Goal: Transaction & Acquisition: Book appointment/travel/reservation

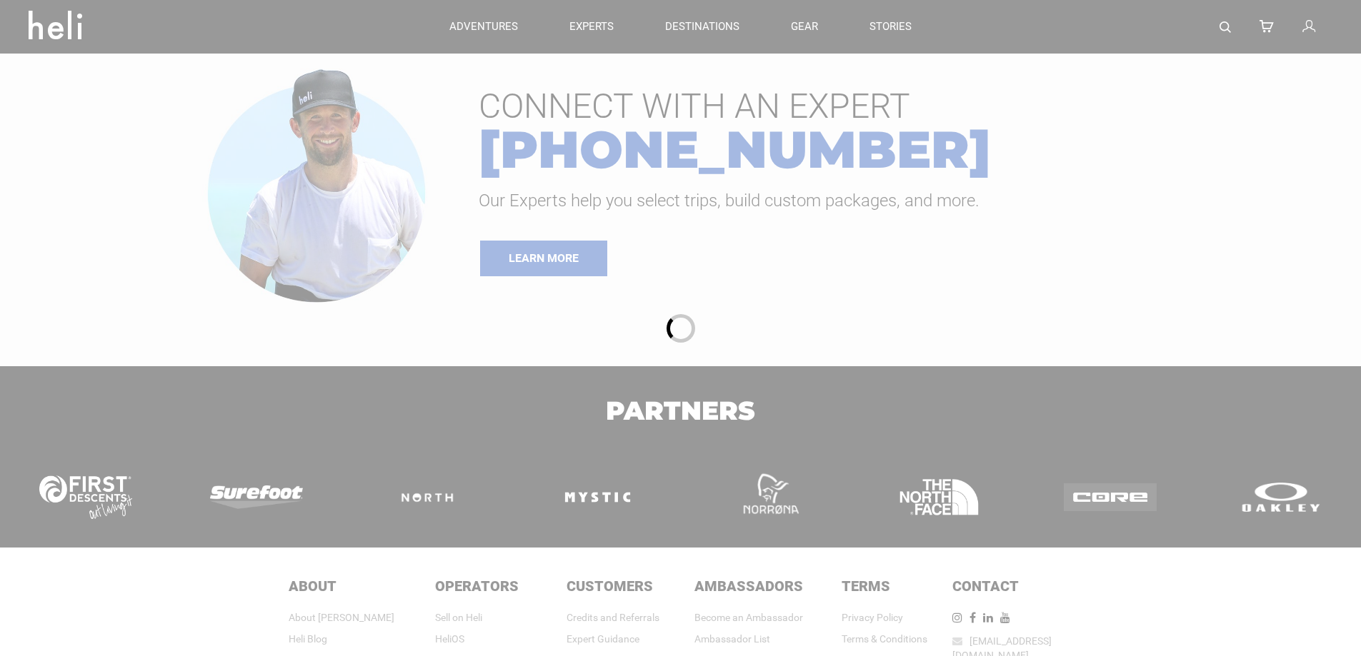
type input "Heli Skiing"
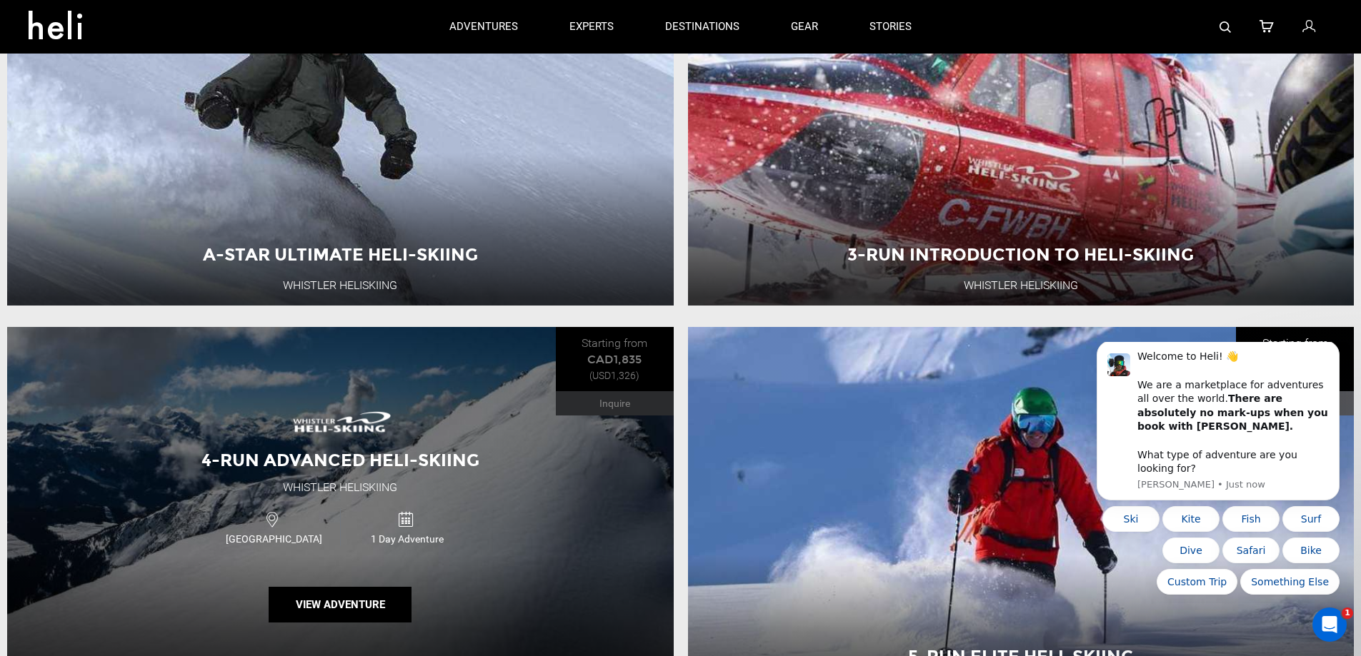
scroll to position [286, 0]
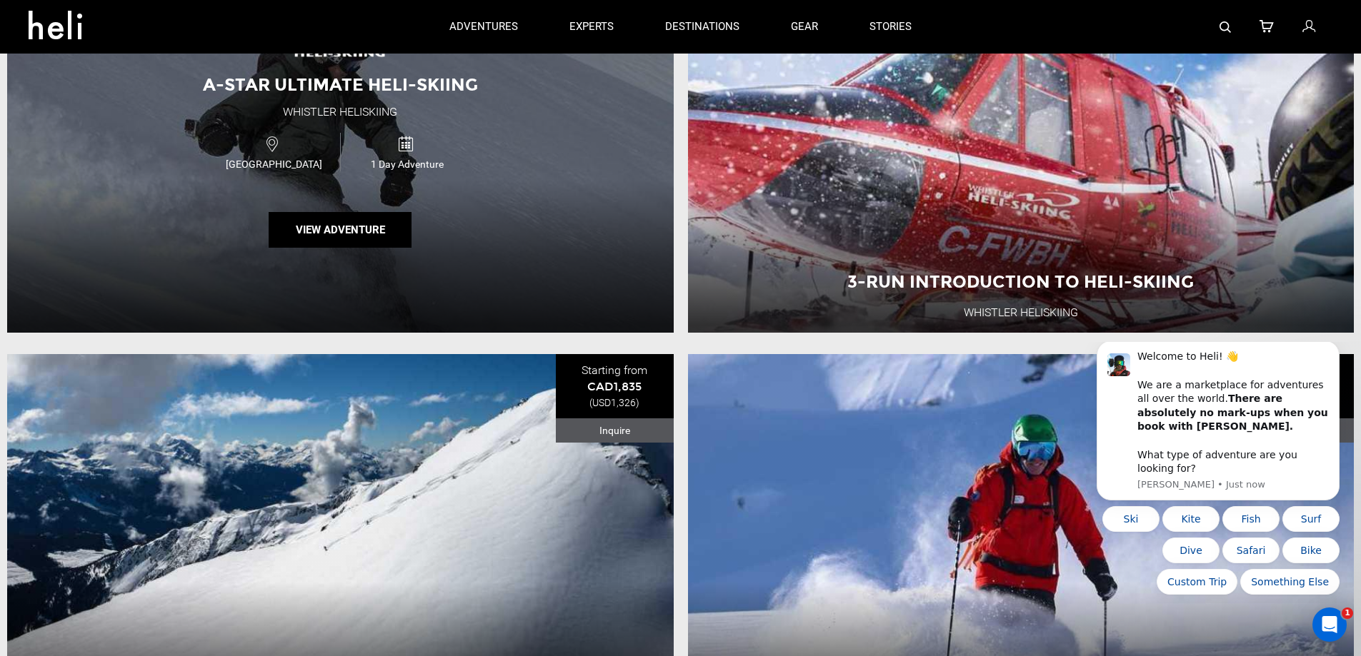
click at [515, 246] on div "A-Star Ultimate Heli-Skiing Whistler Heliskiing [GEOGRAPHIC_DATA] 1 Day Adventu…" at bounding box center [340, 141] width 666 height 381
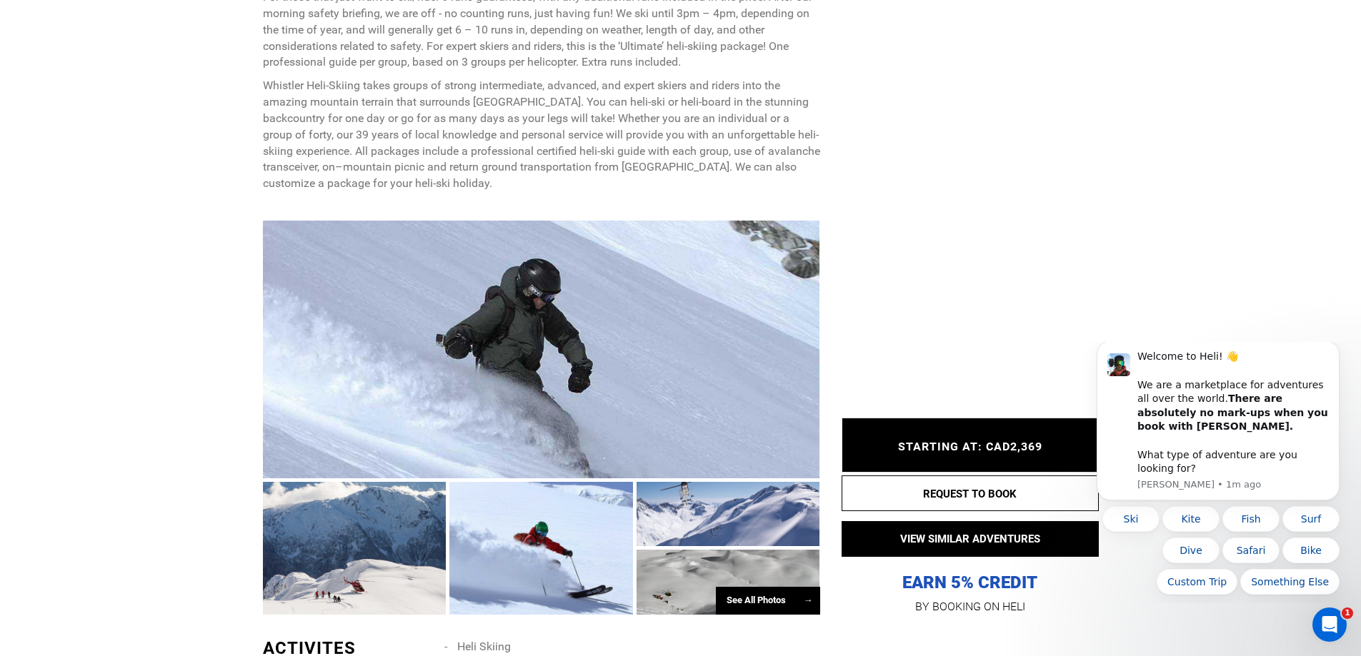
scroll to position [643, 0]
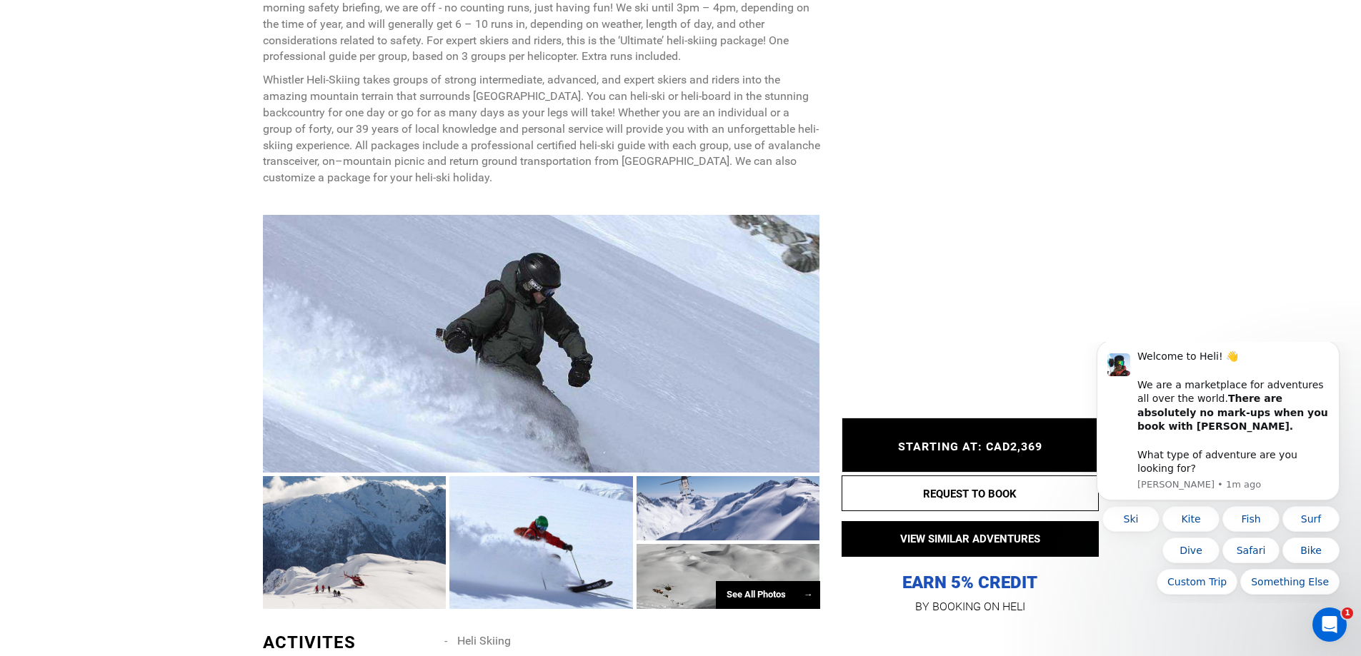
click at [405, 569] on div at bounding box center [355, 542] width 184 height 132
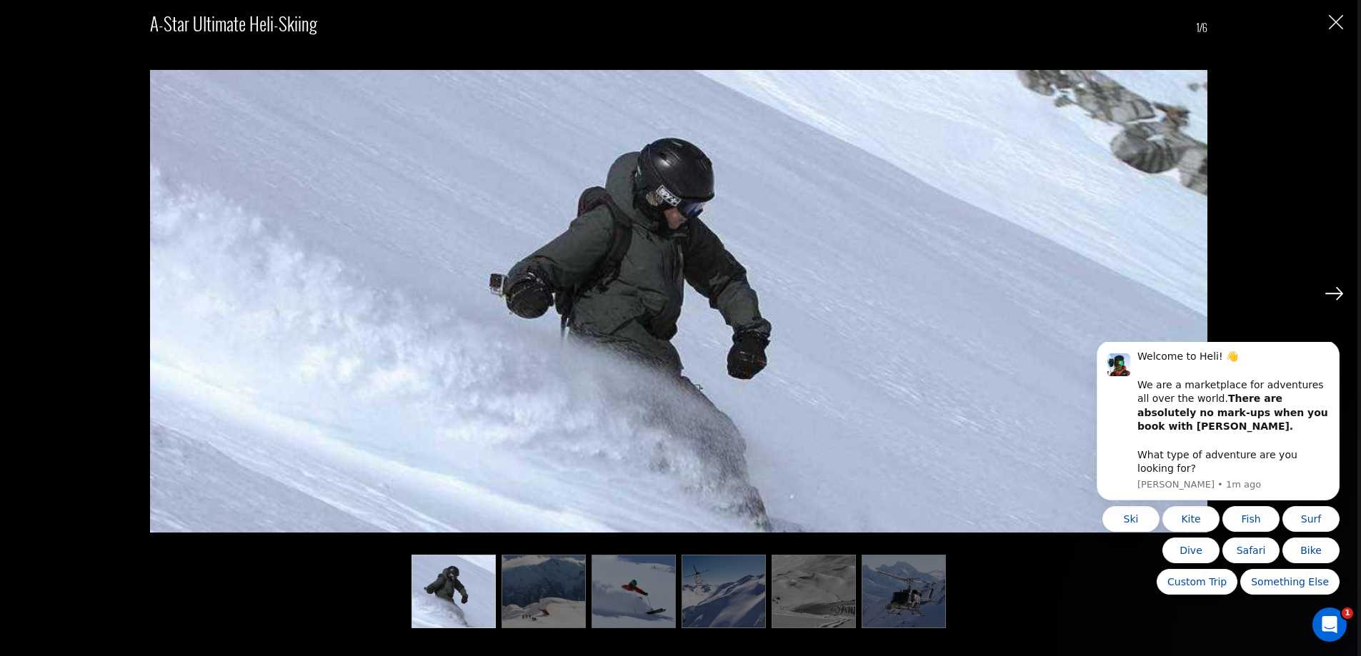
click at [1332, 289] on img at bounding box center [1334, 293] width 18 height 13
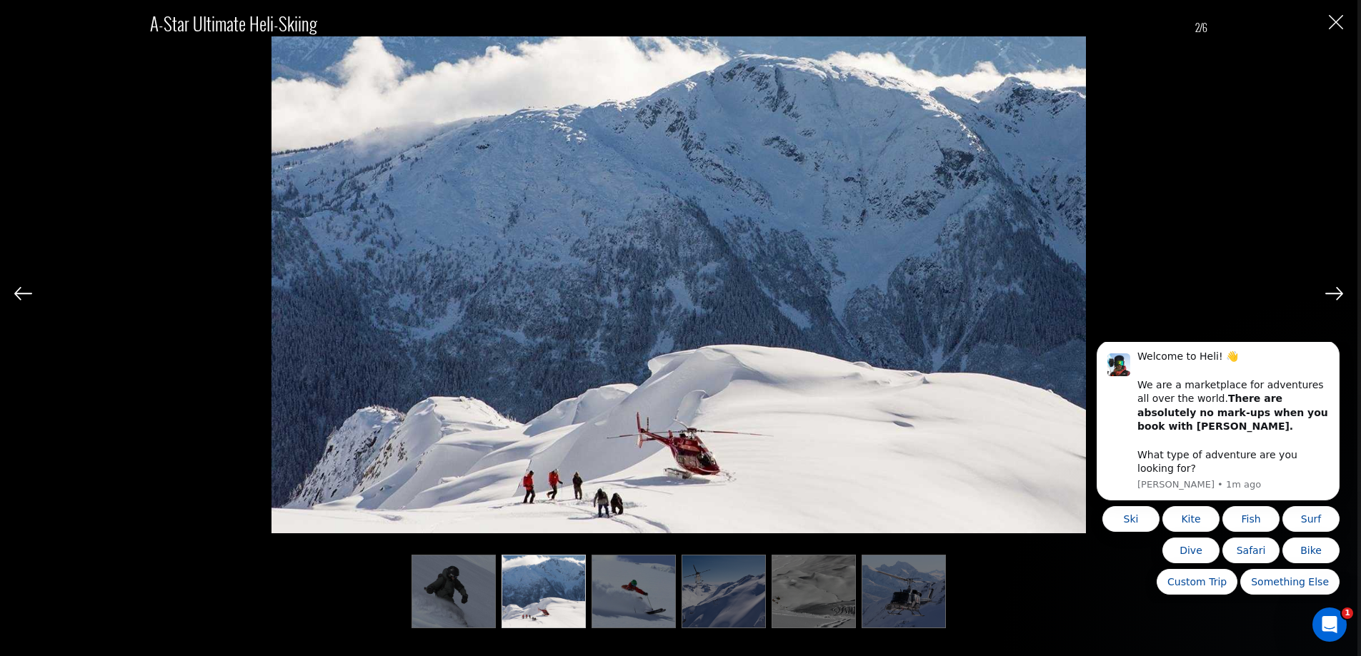
click at [1332, 289] on img at bounding box center [1334, 293] width 18 height 13
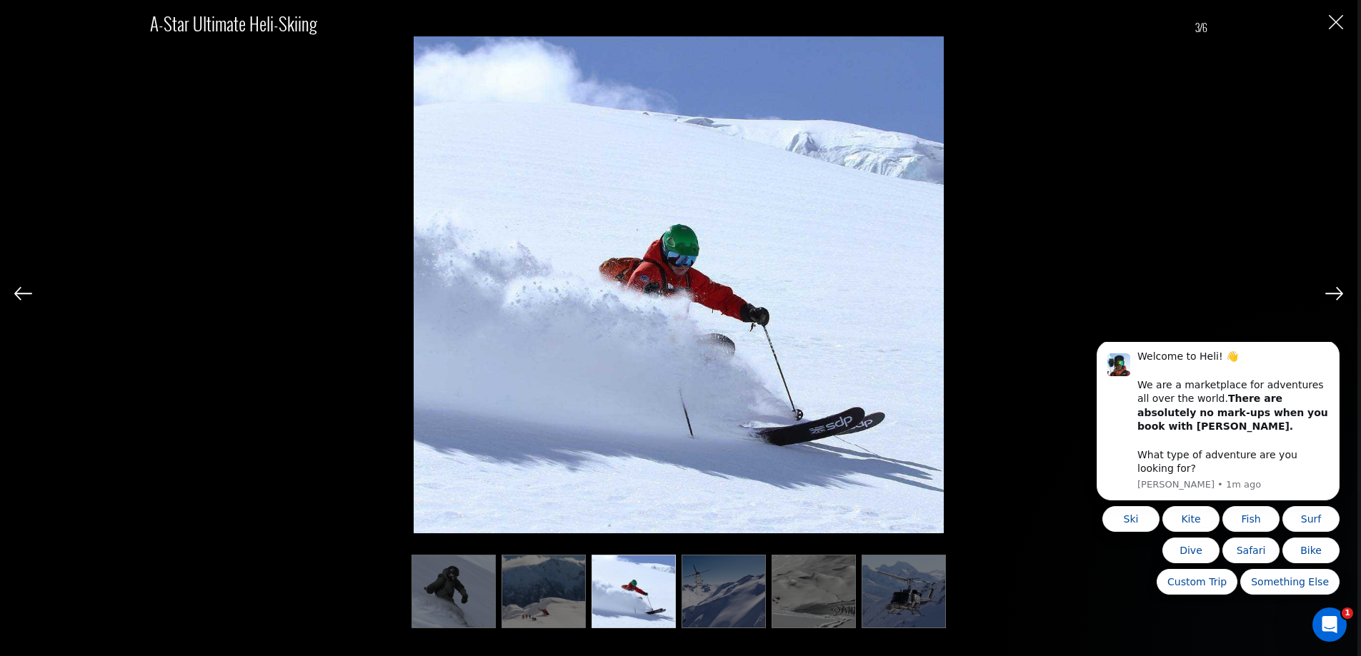
click at [1332, 289] on img at bounding box center [1334, 293] width 18 height 13
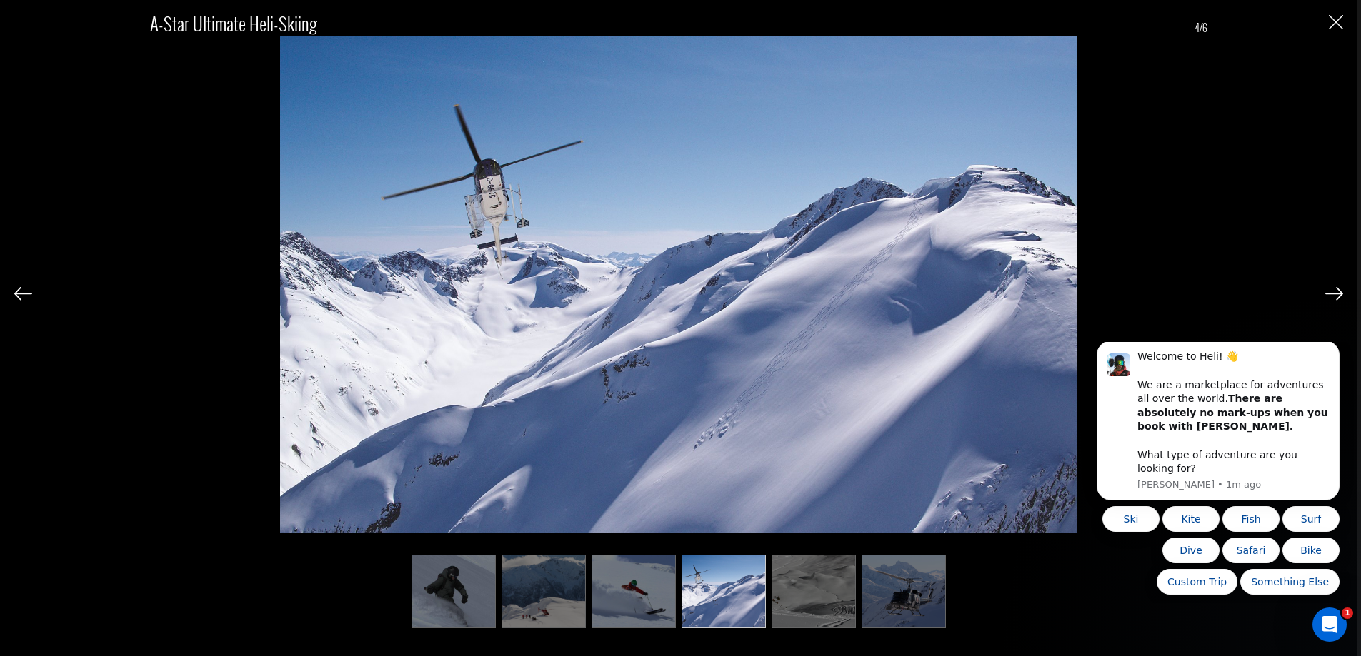
click at [25, 293] on img at bounding box center [23, 293] width 18 height 13
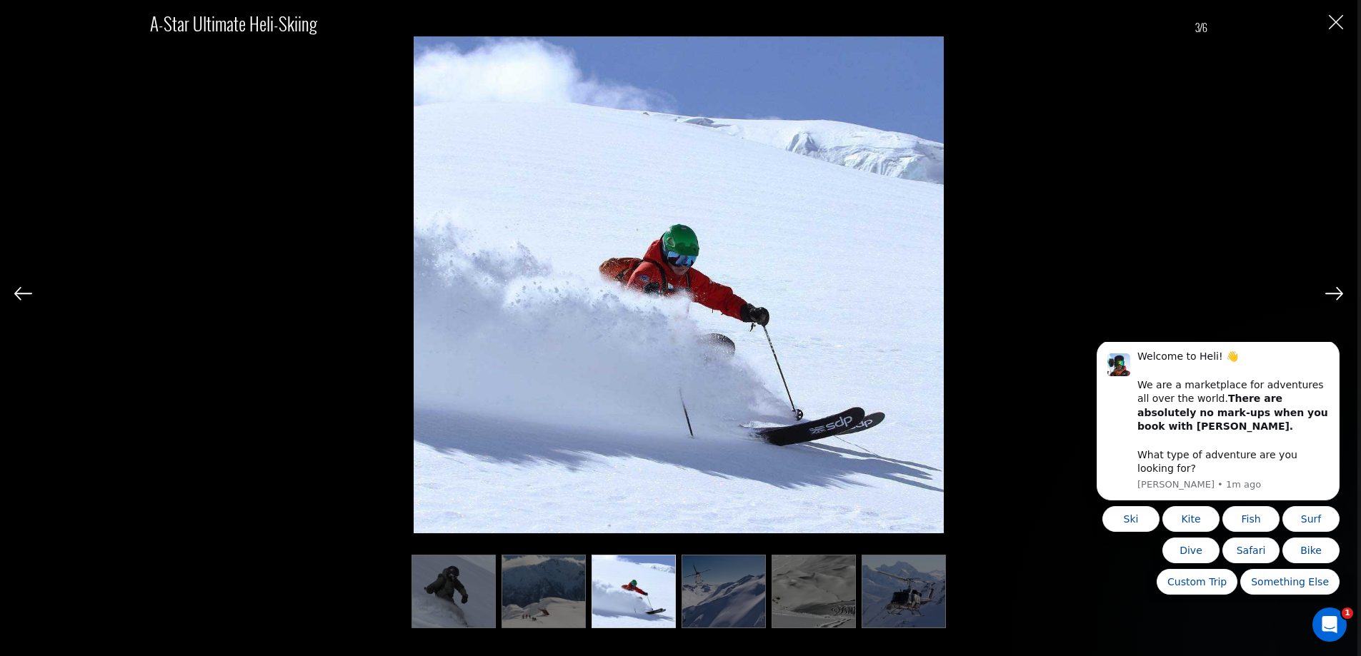
click at [1331, 295] on img at bounding box center [1334, 293] width 18 height 13
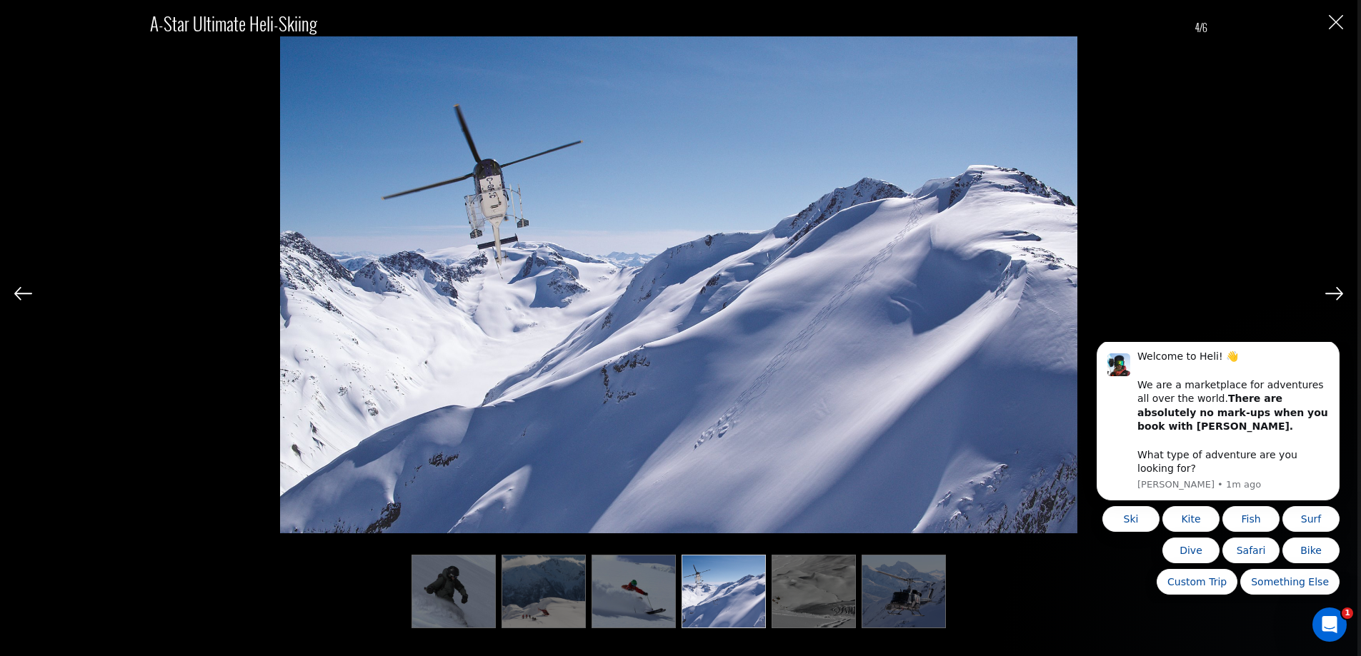
click at [1331, 295] on img at bounding box center [1334, 293] width 18 height 13
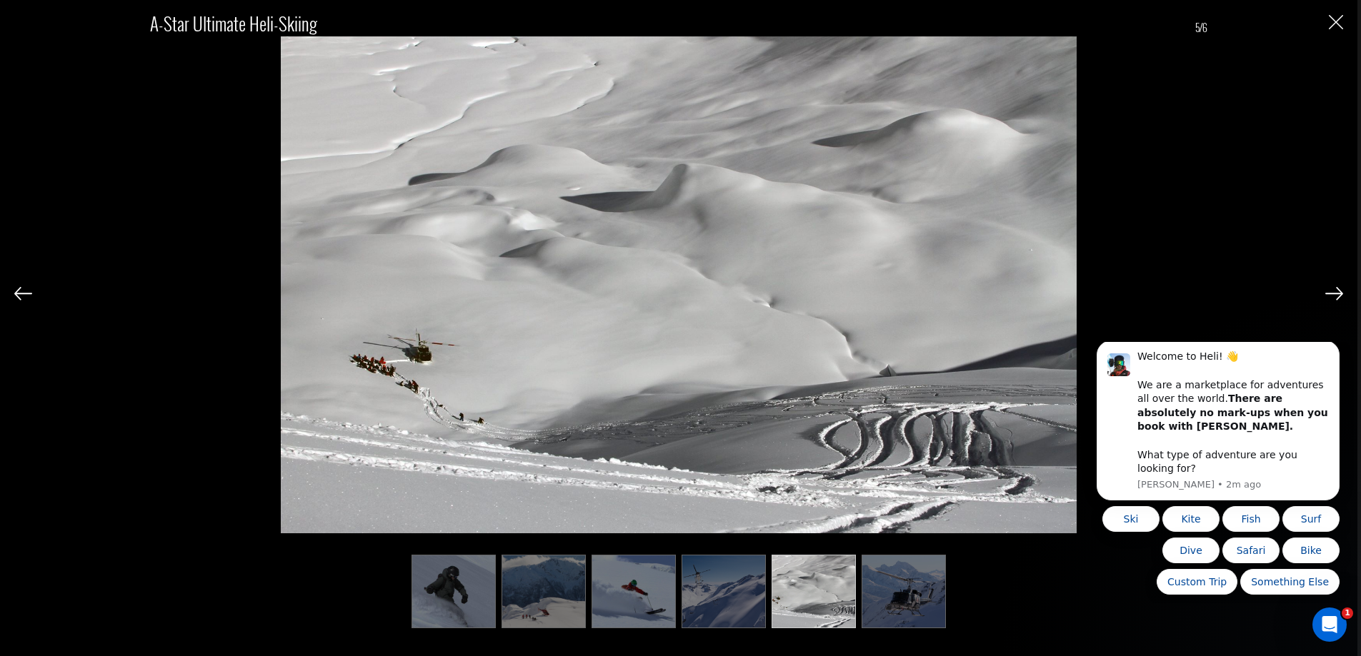
click at [1331, 295] on img at bounding box center [1334, 293] width 18 height 13
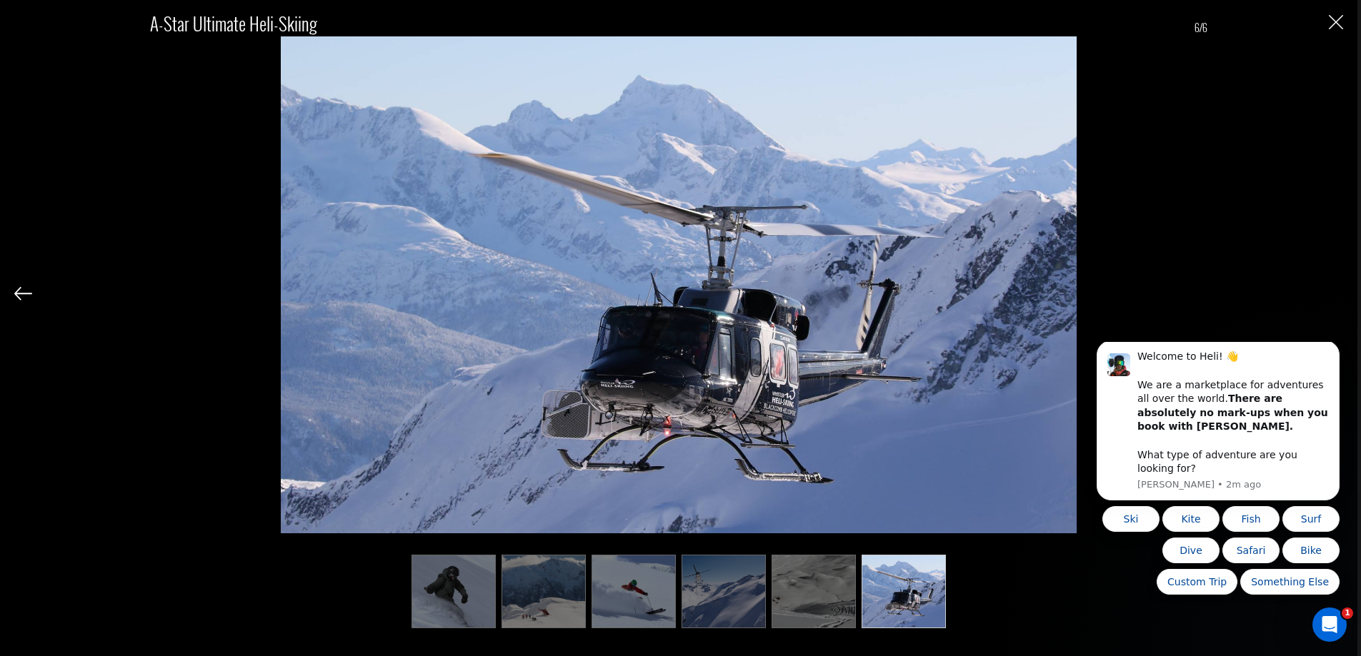
click at [1331, 295] on div "A-Star Ultimate Heli-Skiing 6/6" at bounding box center [678, 312] width 1328 height 624
click at [1341, 14] on button "Close" at bounding box center [1335, 21] width 14 height 15
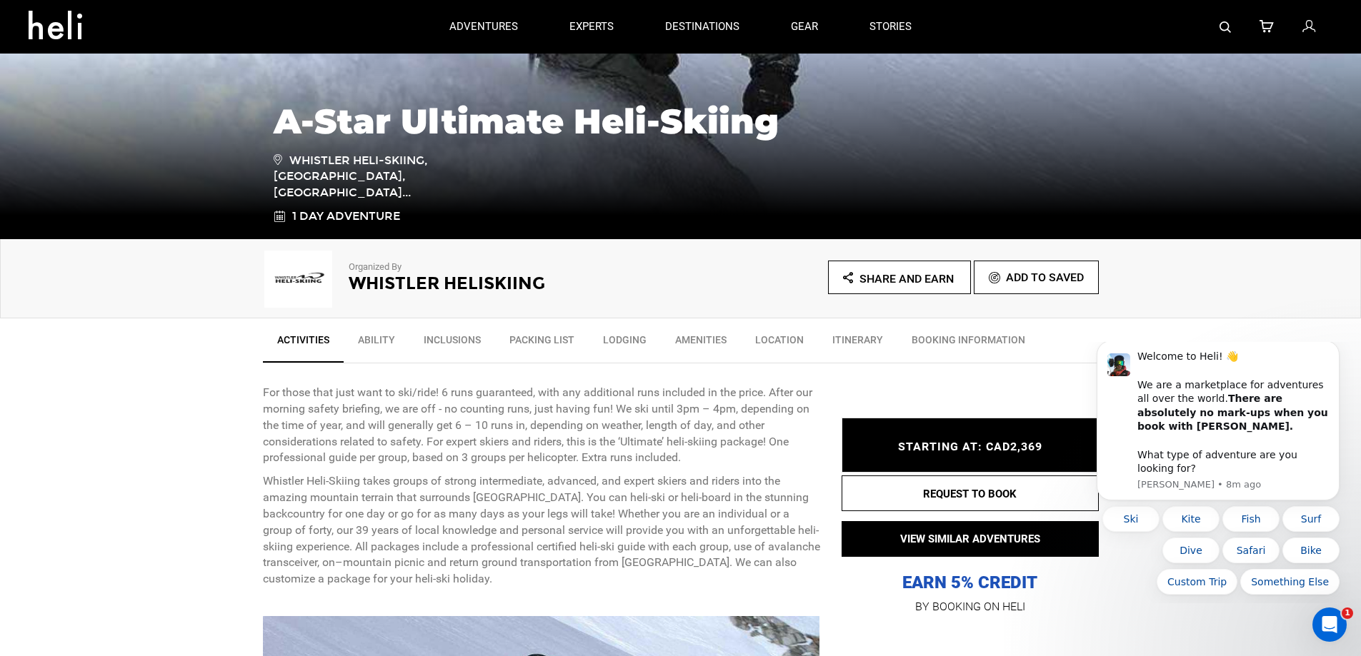
scroll to position [234, 0]
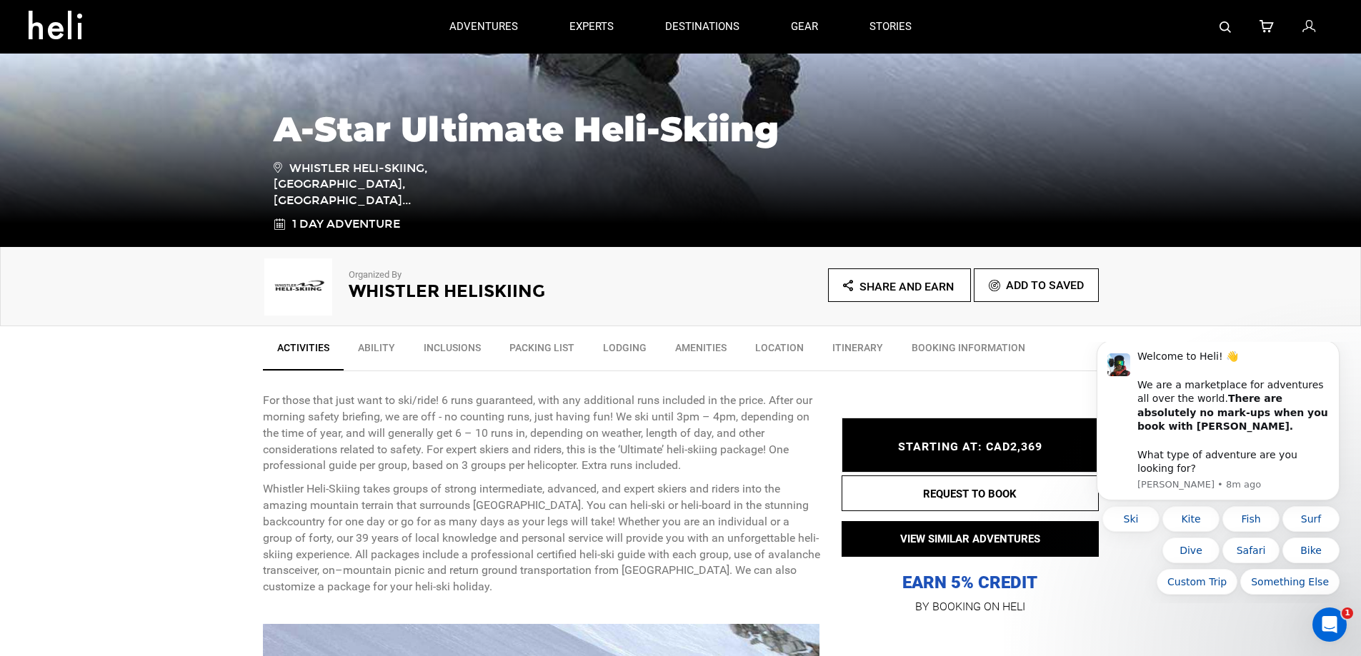
click at [374, 342] on link "Ability" at bounding box center [377, 352] width 66 height 36
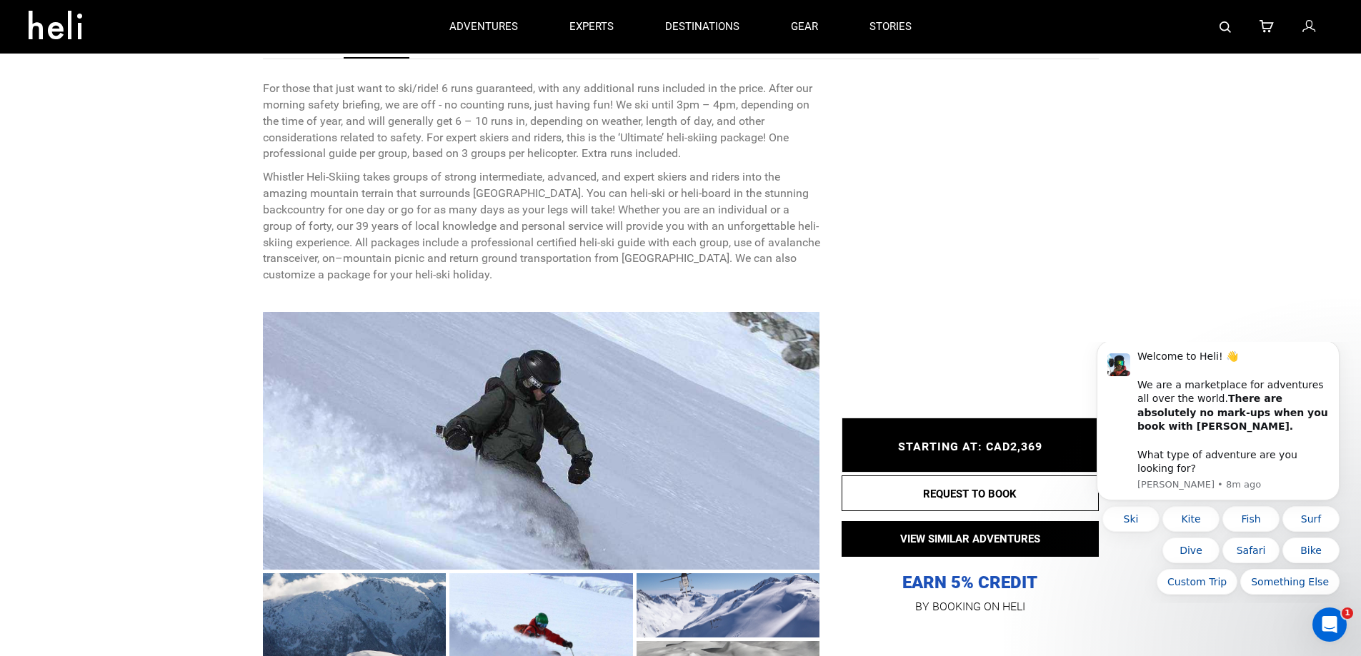
scroll to position [117, 0]
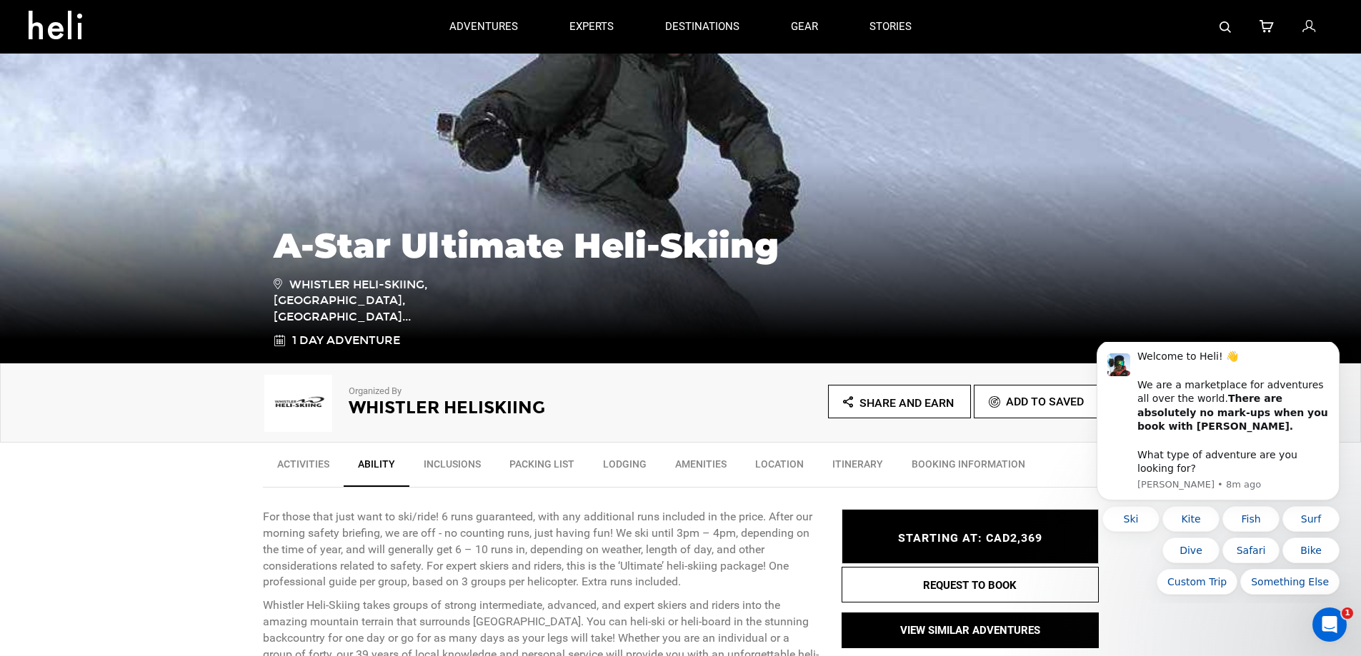
click at [624, 465] on link "Lodging" at bounding box center [625, 468] width 72 height 36
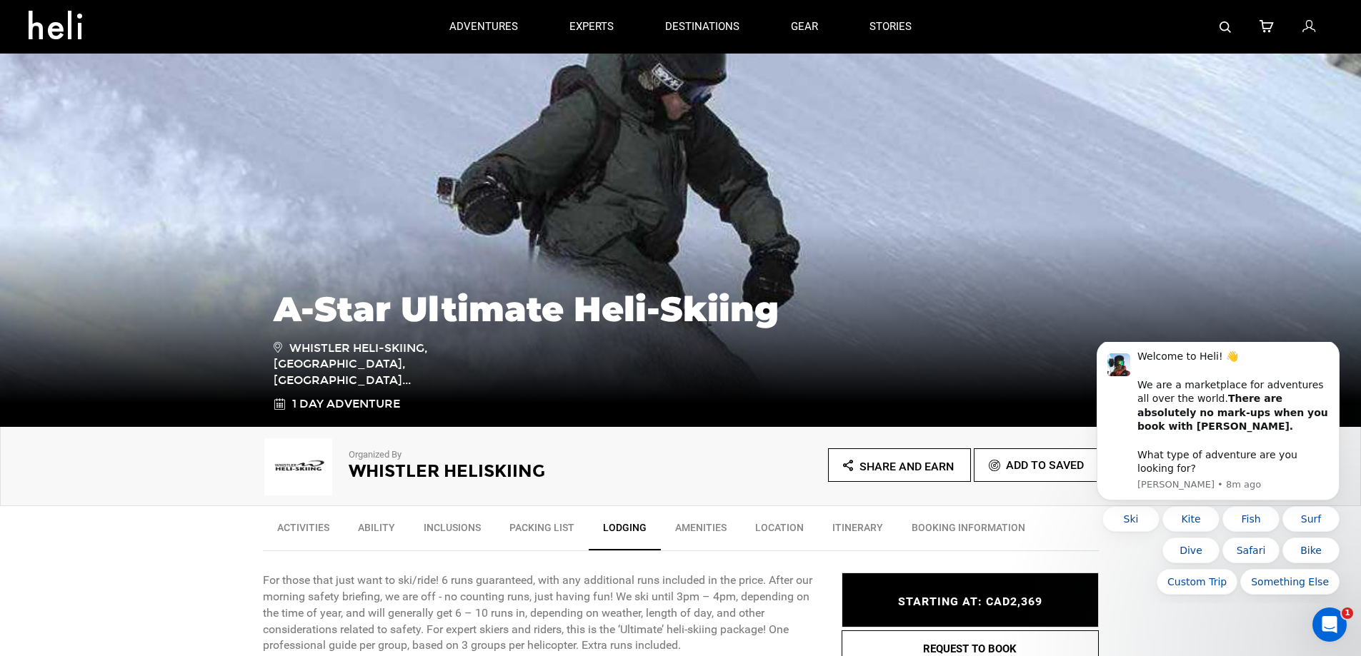
scroll to position [0, 0]
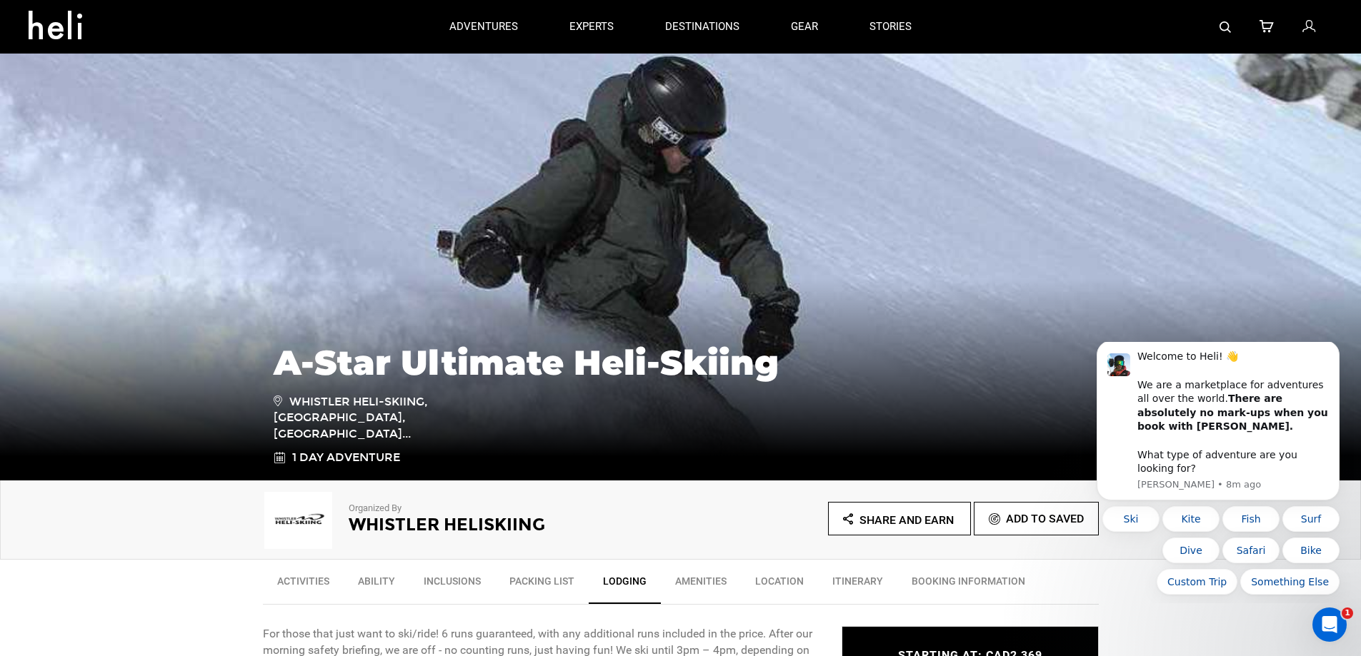
type input "Heli Skiing"
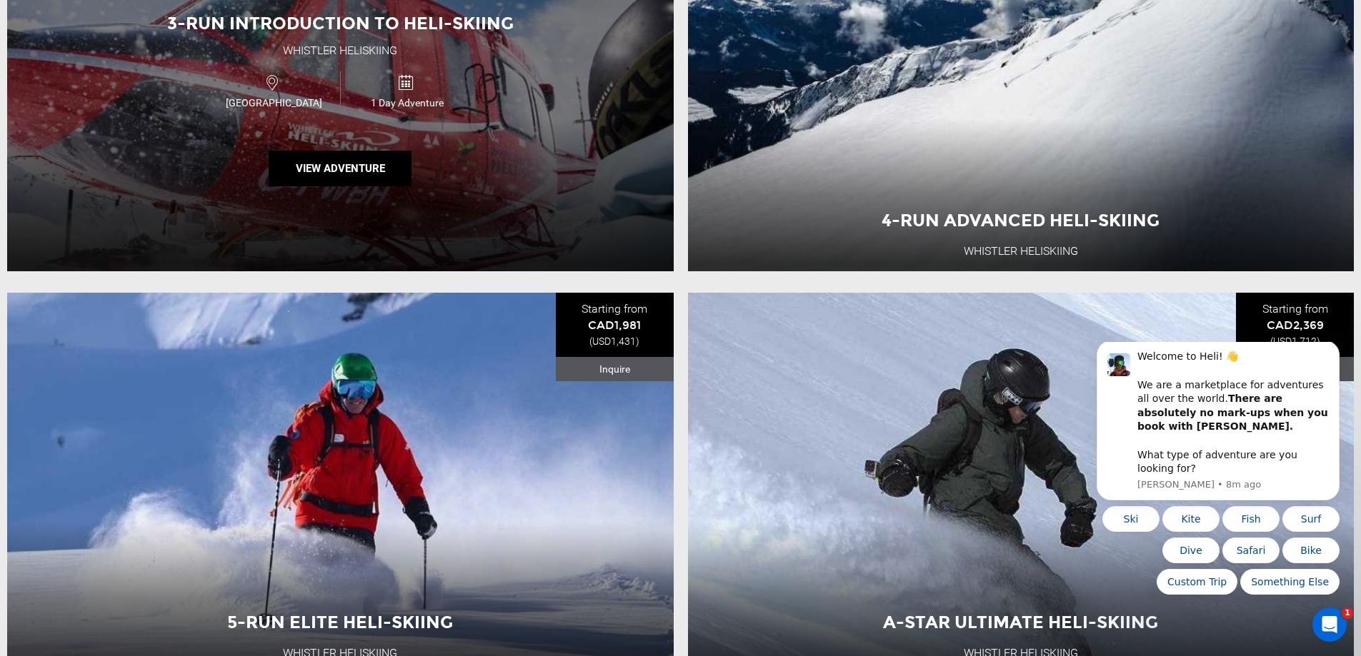
scroll to position [357, 0]
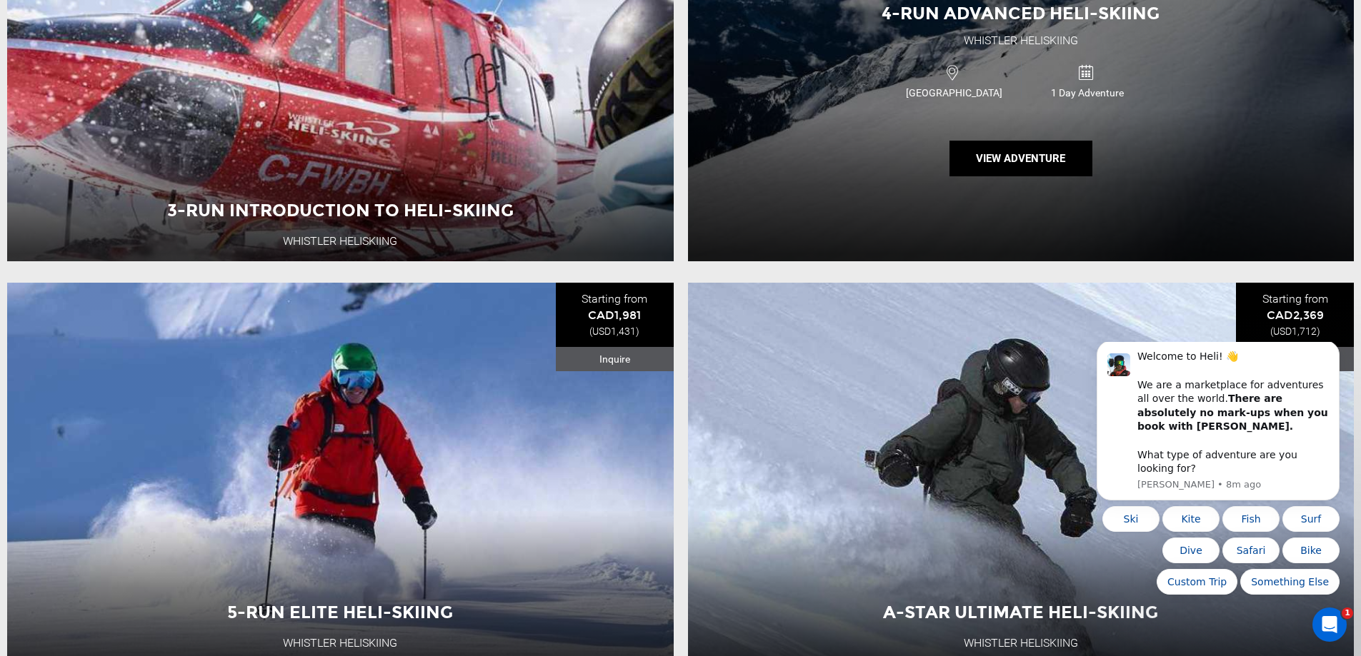
click at [981, 136] on div "4-Run Advanced Heli-Skiing Whistler Heliskiing [GEOGRAPHIC_DATA] 1 Day Adventur…" at bounding box center [1021, 70] width 666 height 381
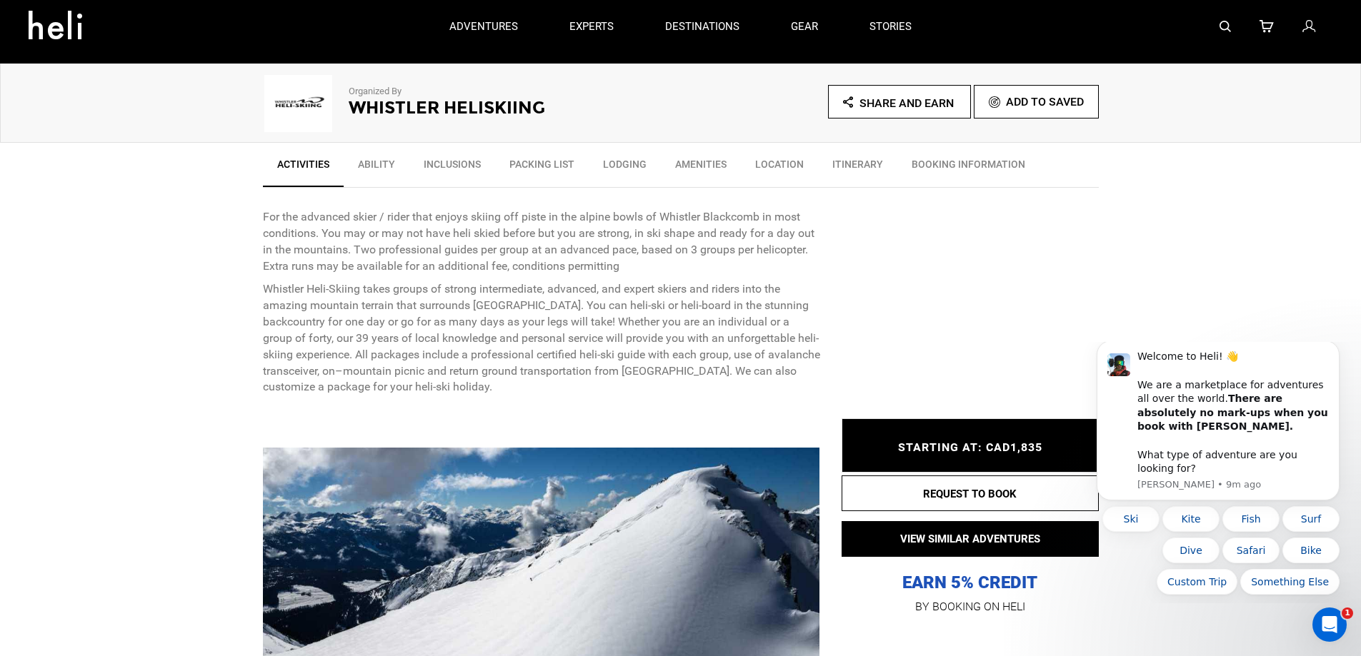
scroll to position [214, 0]
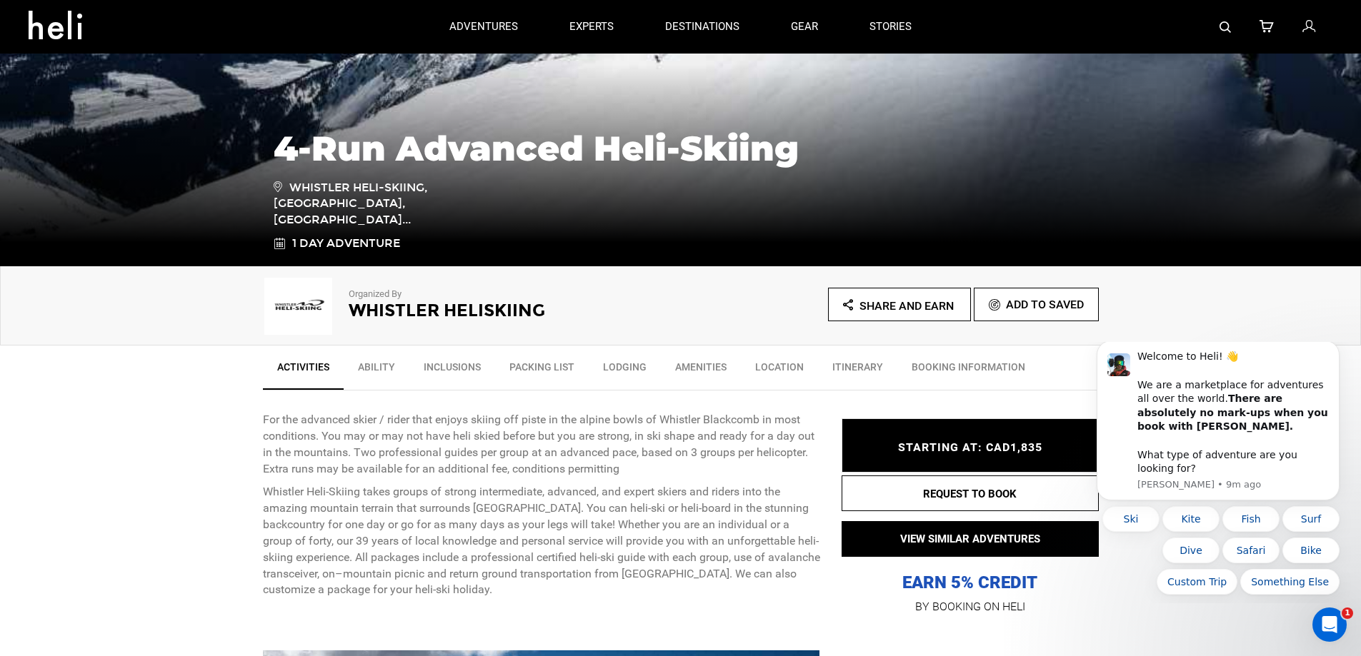
type input "Heli Skiing"
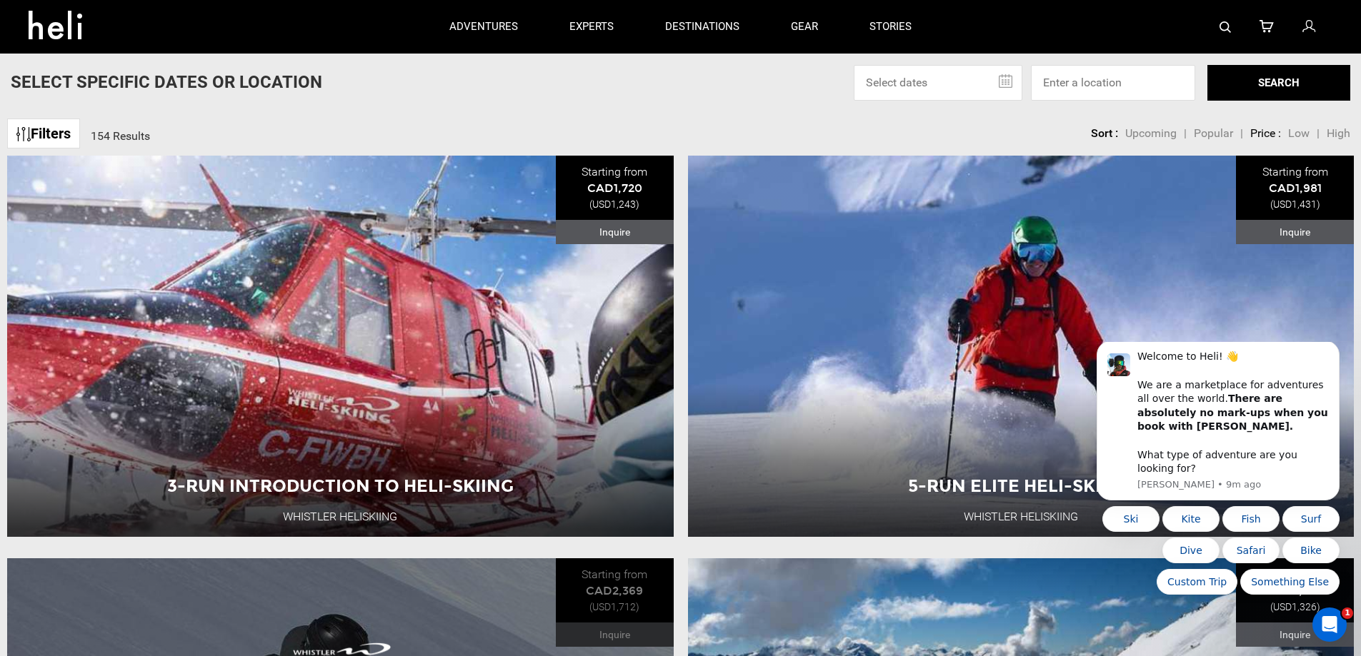
scroll to position [71, 0]
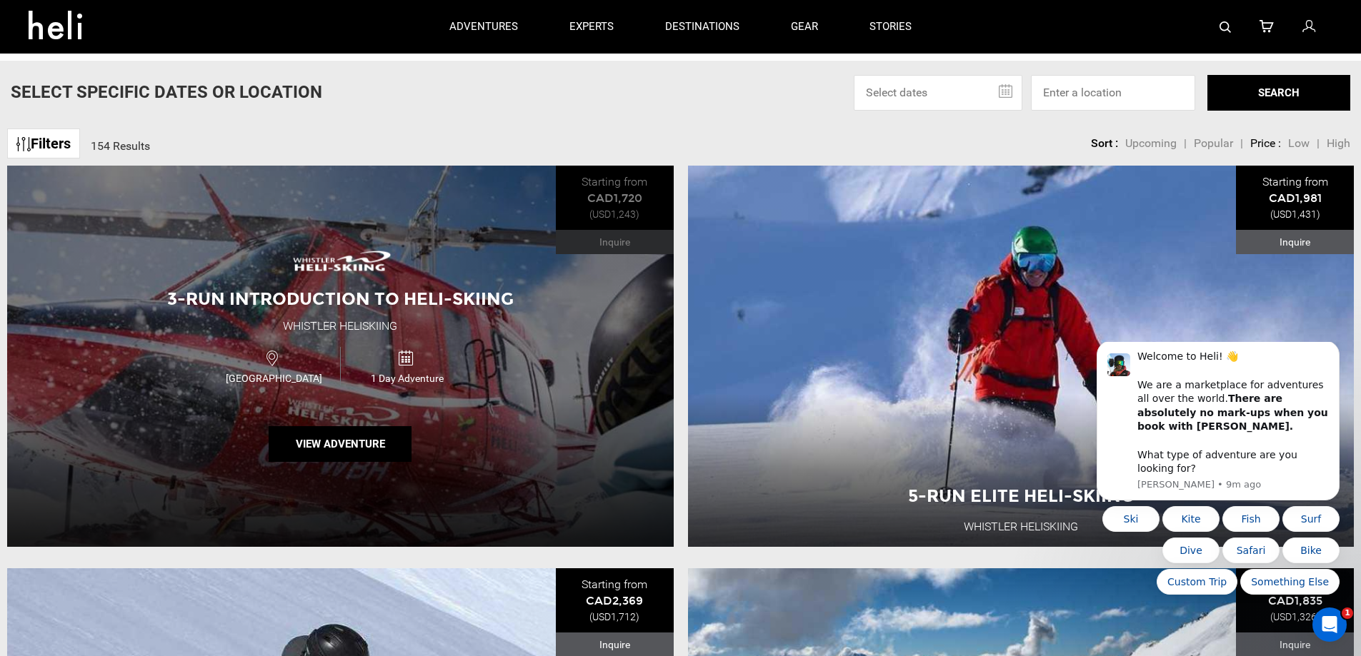
click at [534, 376] on div "Canada 1 Day Adventure" at bounding box center [341, 366] width 400 height 48
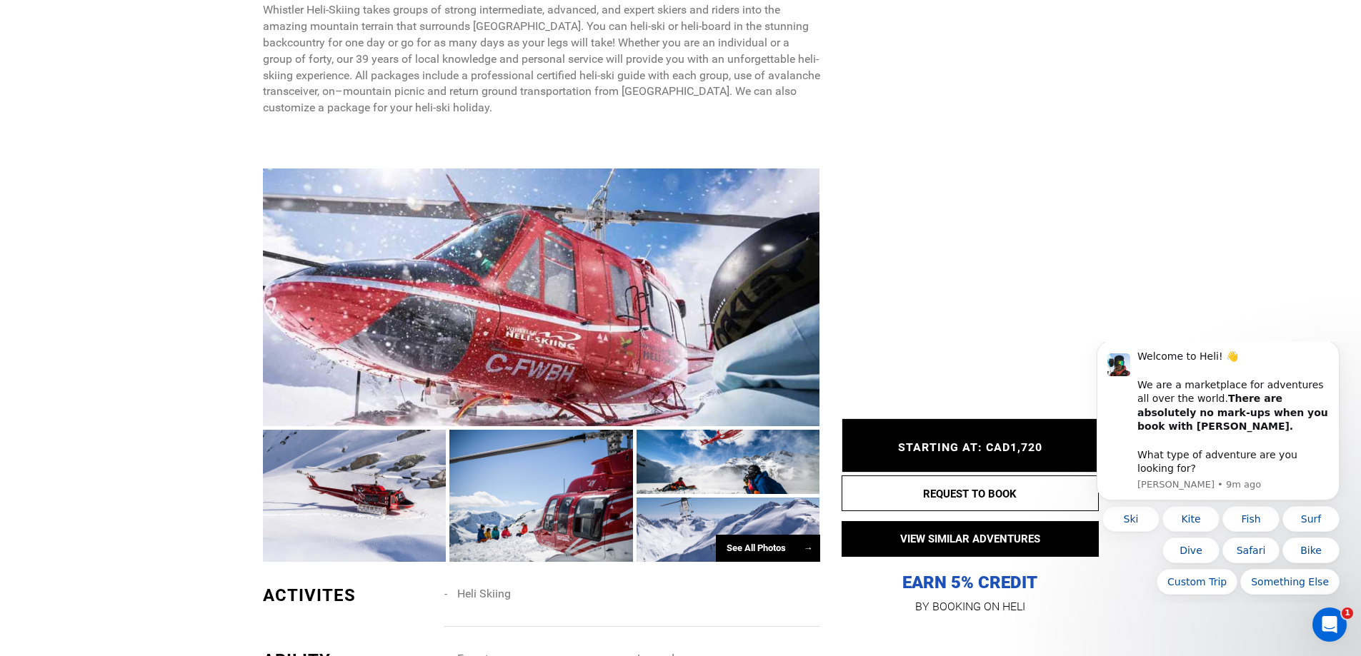
scroll to position [714, 0]
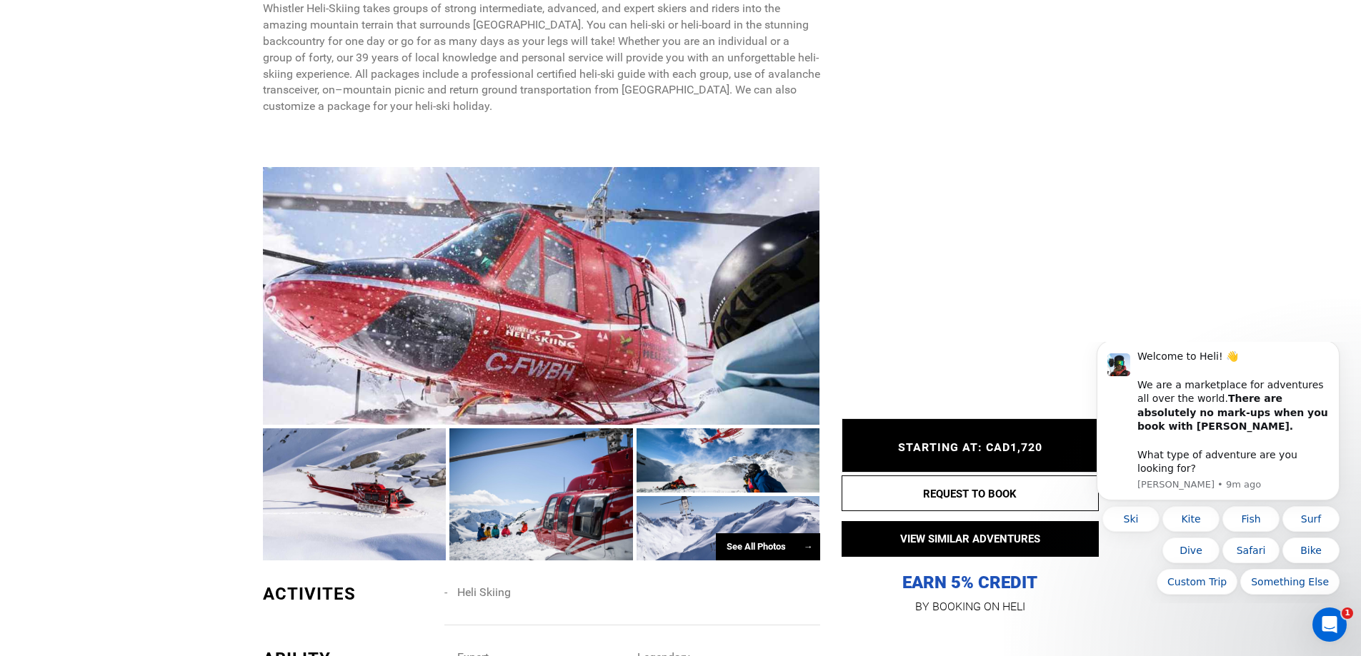
click at [513, 506] on div at bounding box center [541, 495] width 184 height 132
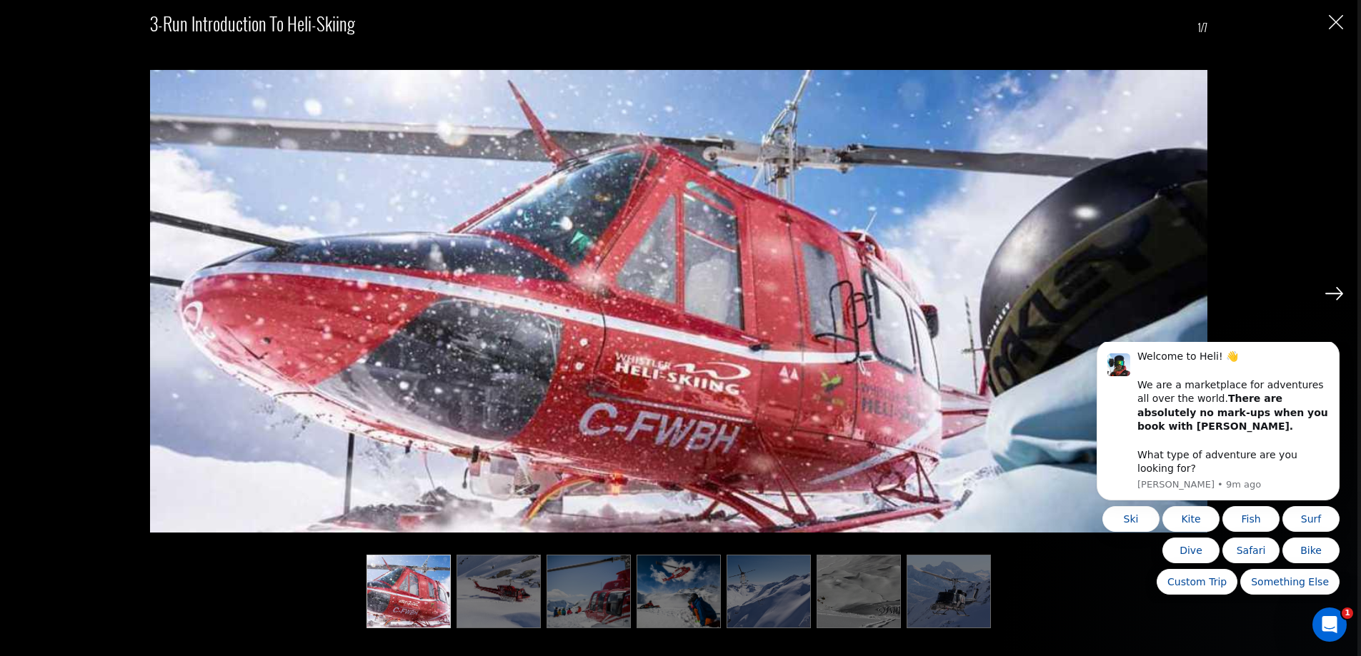
click at [1334, 294] on img at bounding box center [1334, 293] width 18 height 13
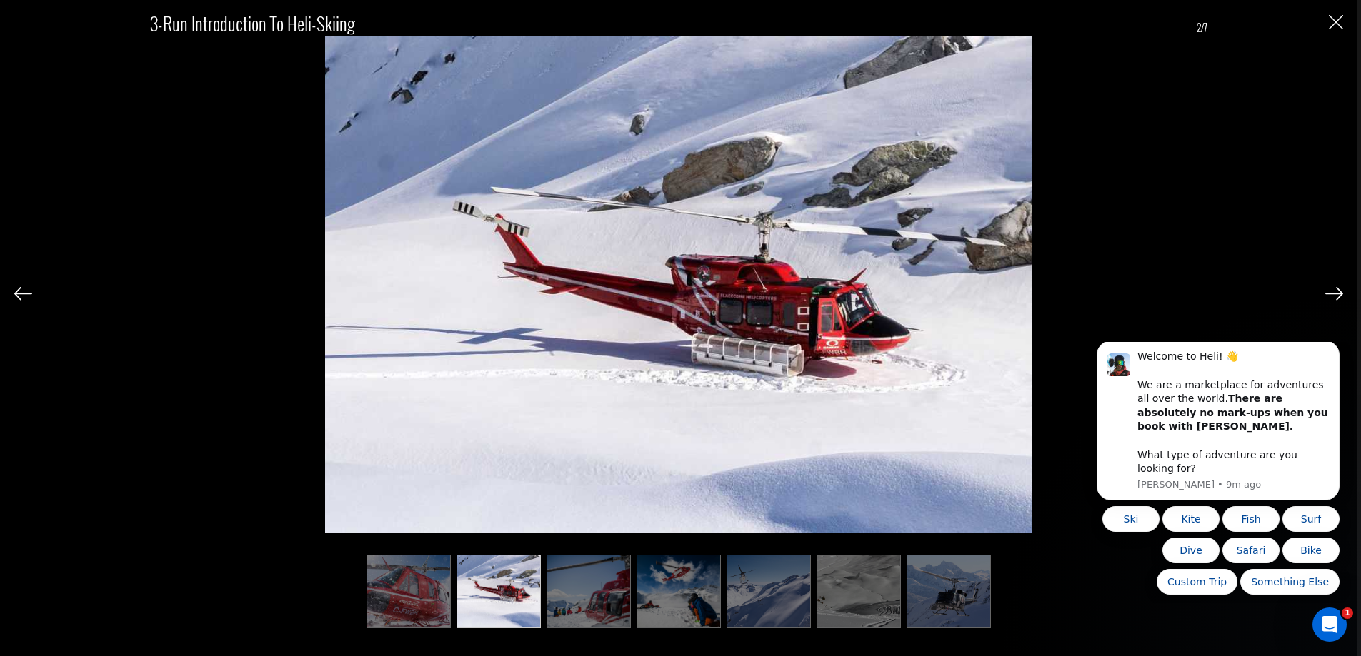
click at [1334, 294] on img at bounding box center [1334, 293] width 18 height 13
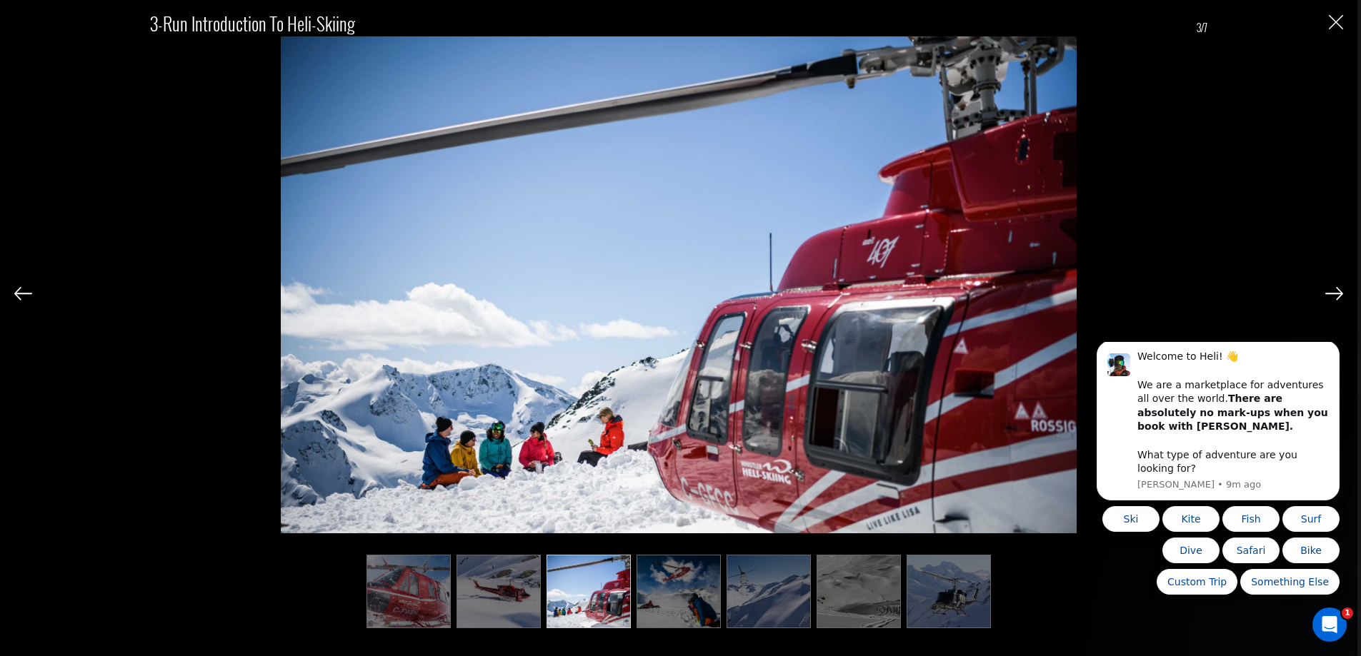
click at [1334, 294] on img at bounding box center [1334, 293] width 18 height 13
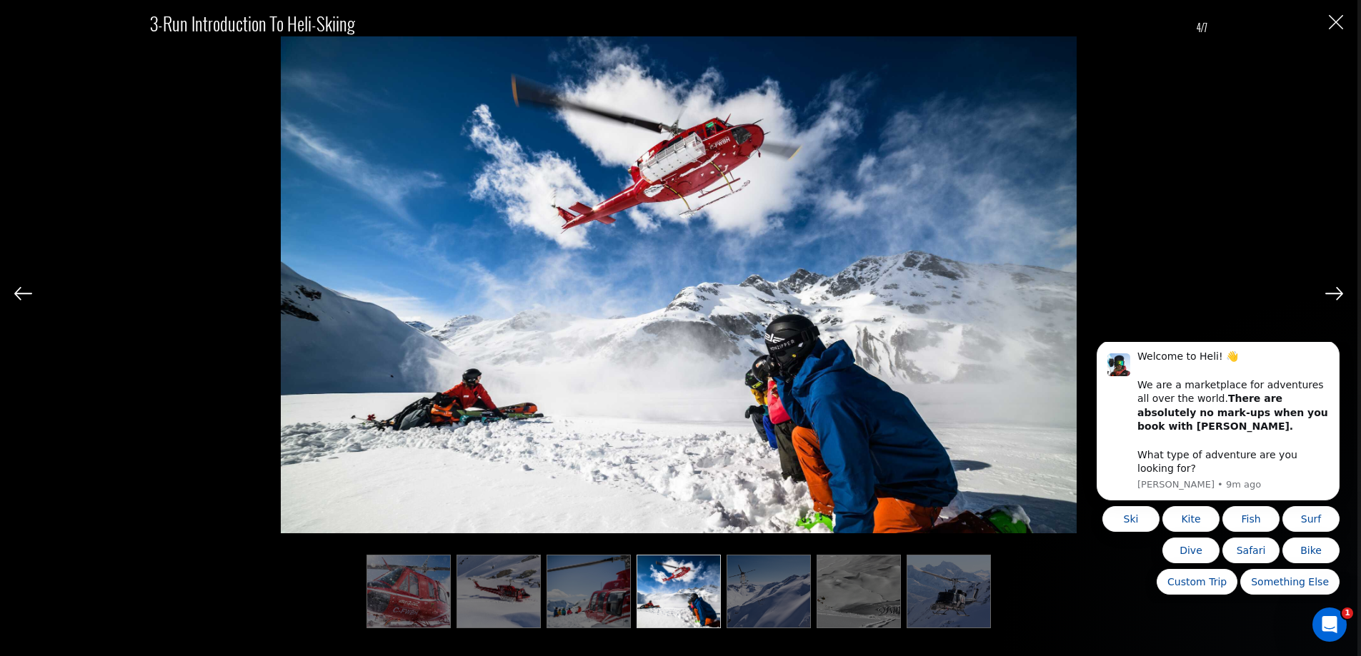
click at [1334, 294] on img at bounding box center [1334, 293] width 18 height 13
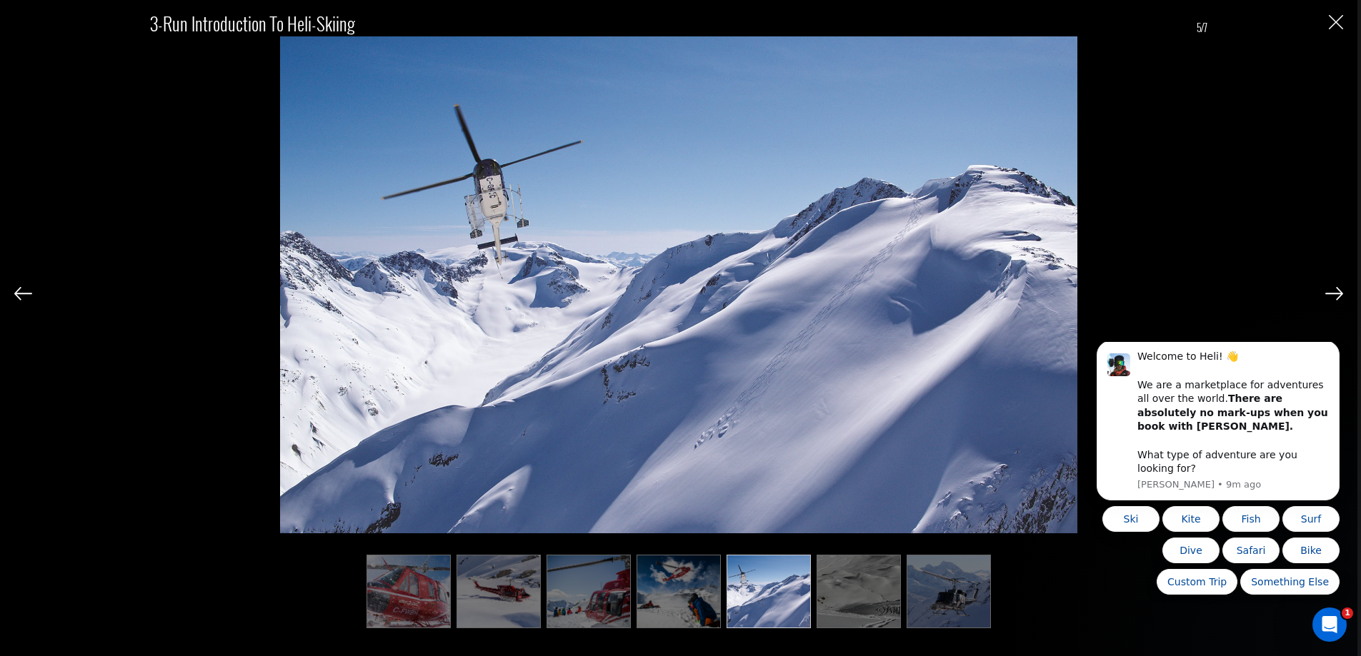
click at [1334, 294] on img at bounding box center [1334, 293] width 18 height 13
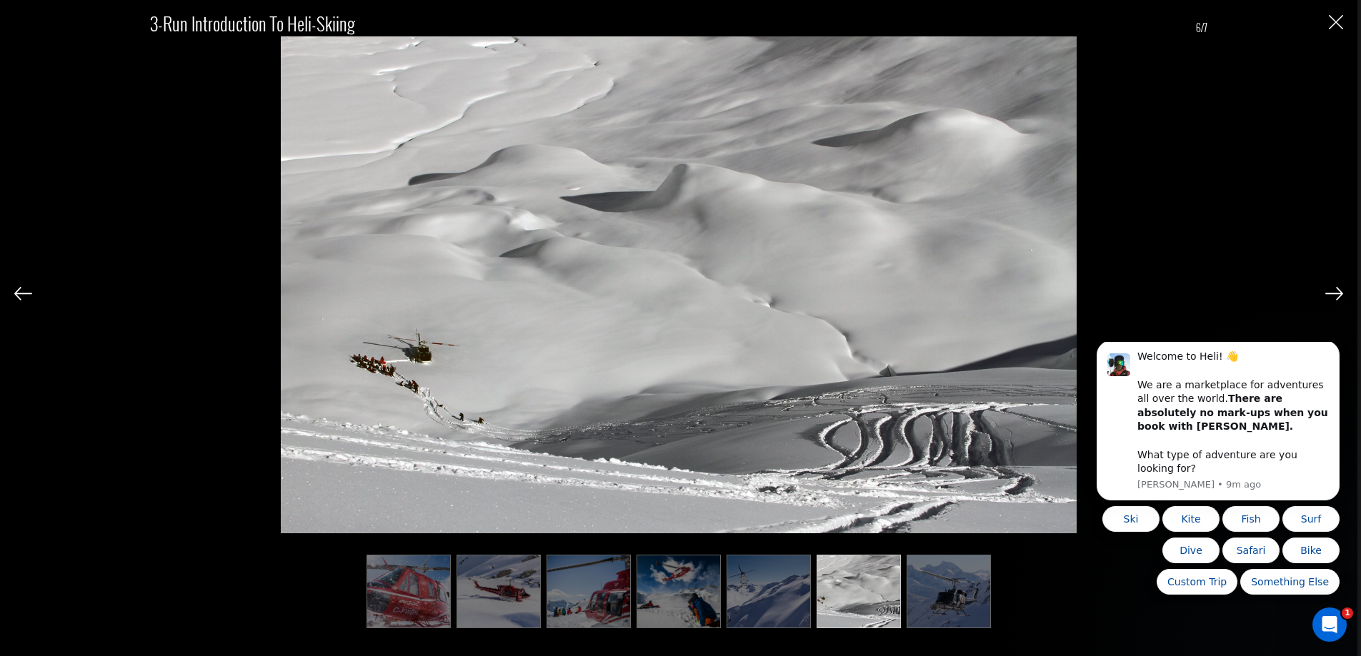
click at [1334, 294] on img at bounding box center [1334, 293] width 18 height 13
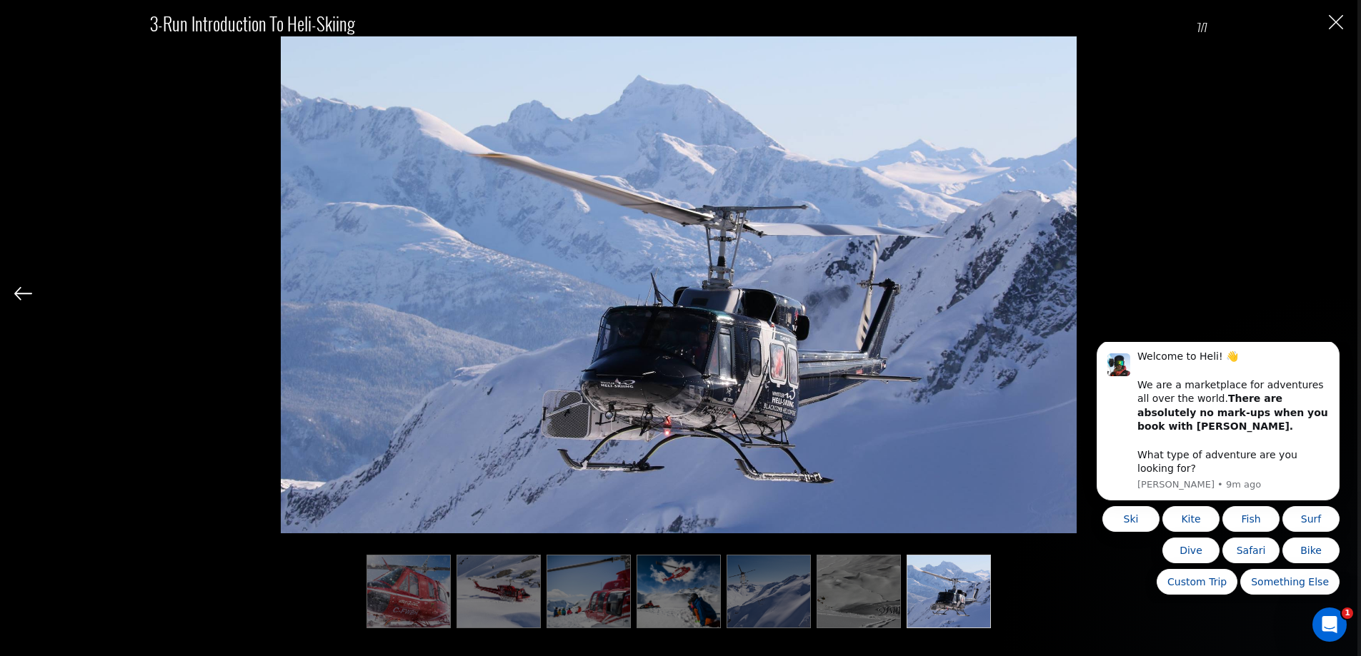
click at [1334, 294] on div "3-Run Introduction to Heli-Skiing 7/7" at bounding box center [678, 312] width 1328 height 624
click at [1335, 25] on img "Close" at bounding box center [1335, 22] width 14 height 14
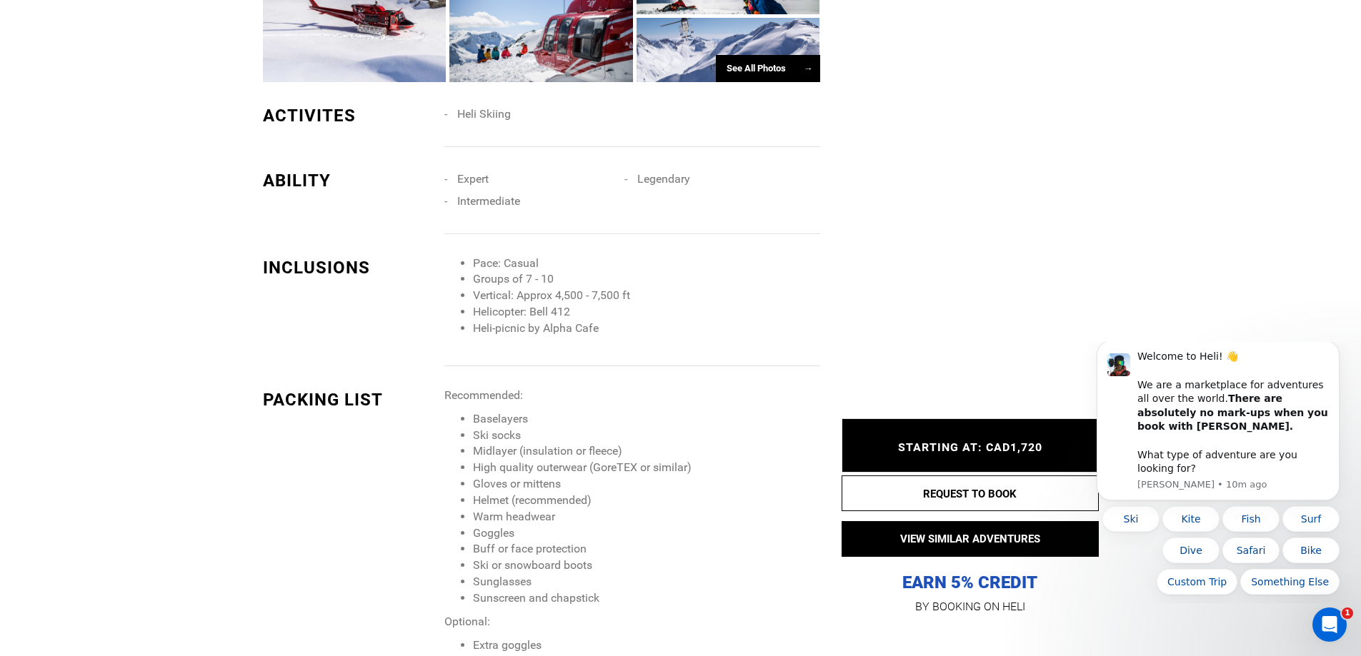
scroll to position [1214, 0]
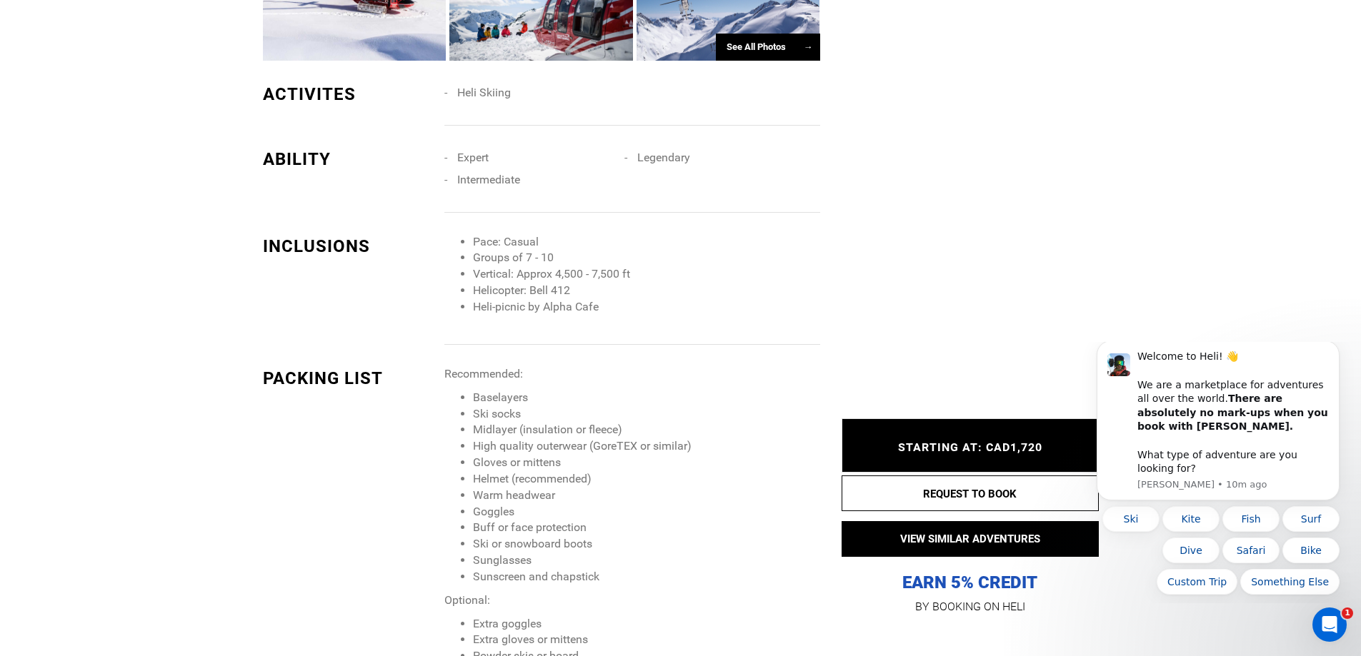
type input "Heli Skiing"
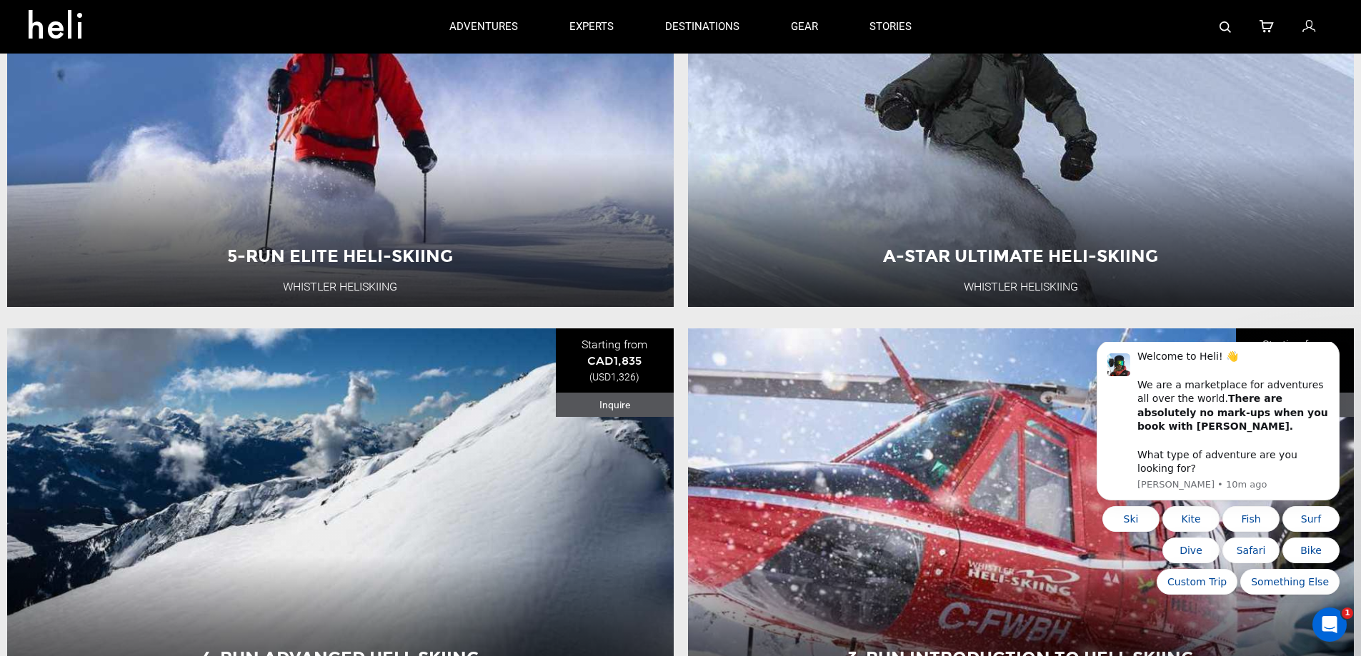
scroll to position [87, 0]
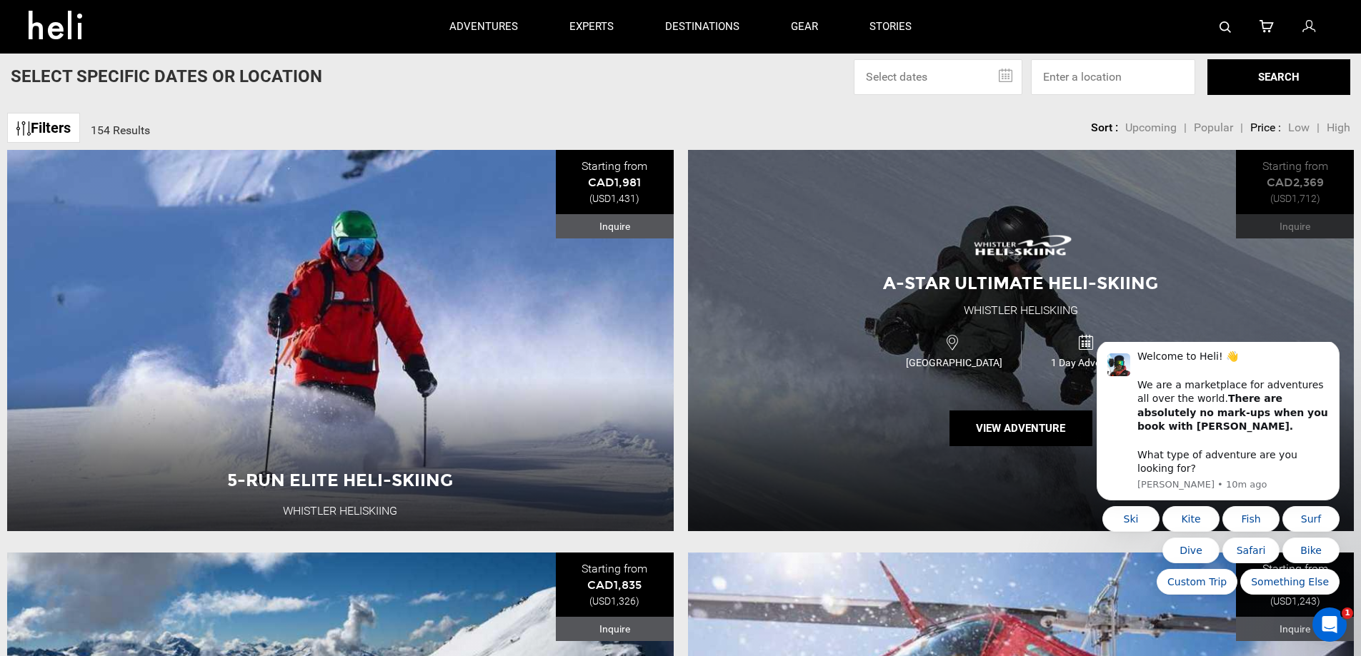
click at [796, 316] on div "A-Star Ultimate Heli-Skiing Whistler Heliskiing [GEOGRAPHIC_DATA] 1 Day Adventu…" at bounding box center [1021, 340] width 666 height 381
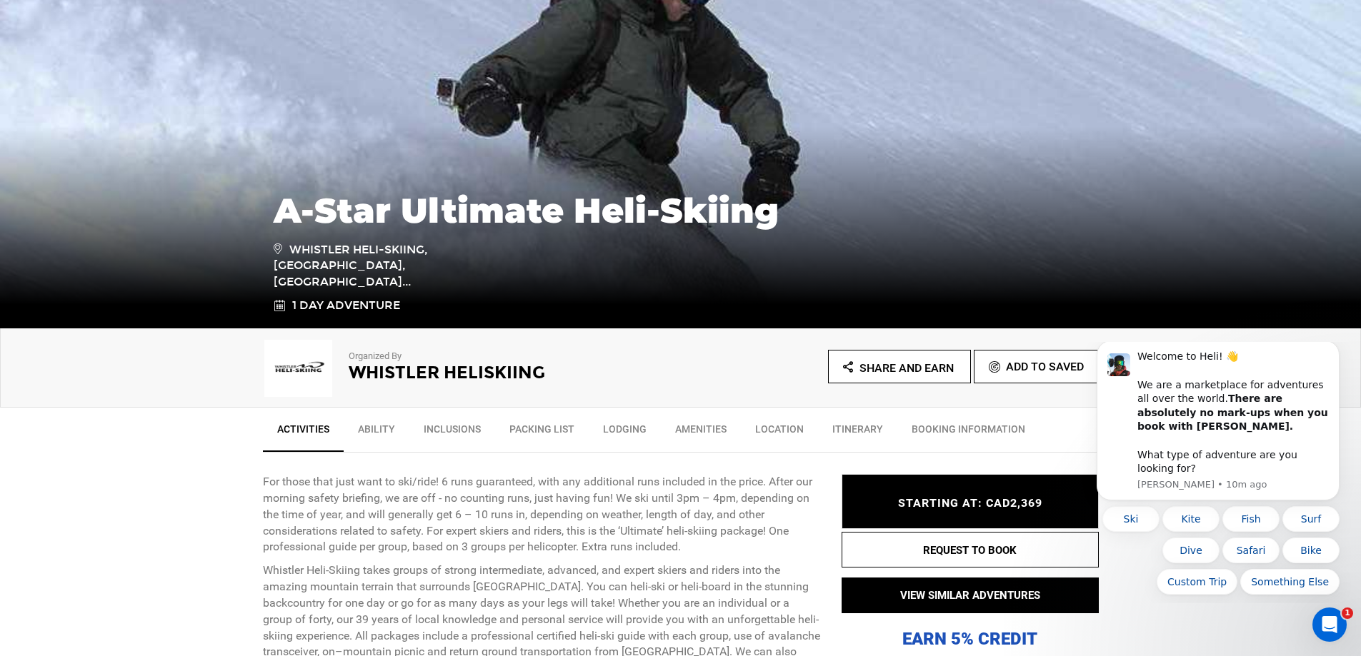
scroll to position [214, 0]
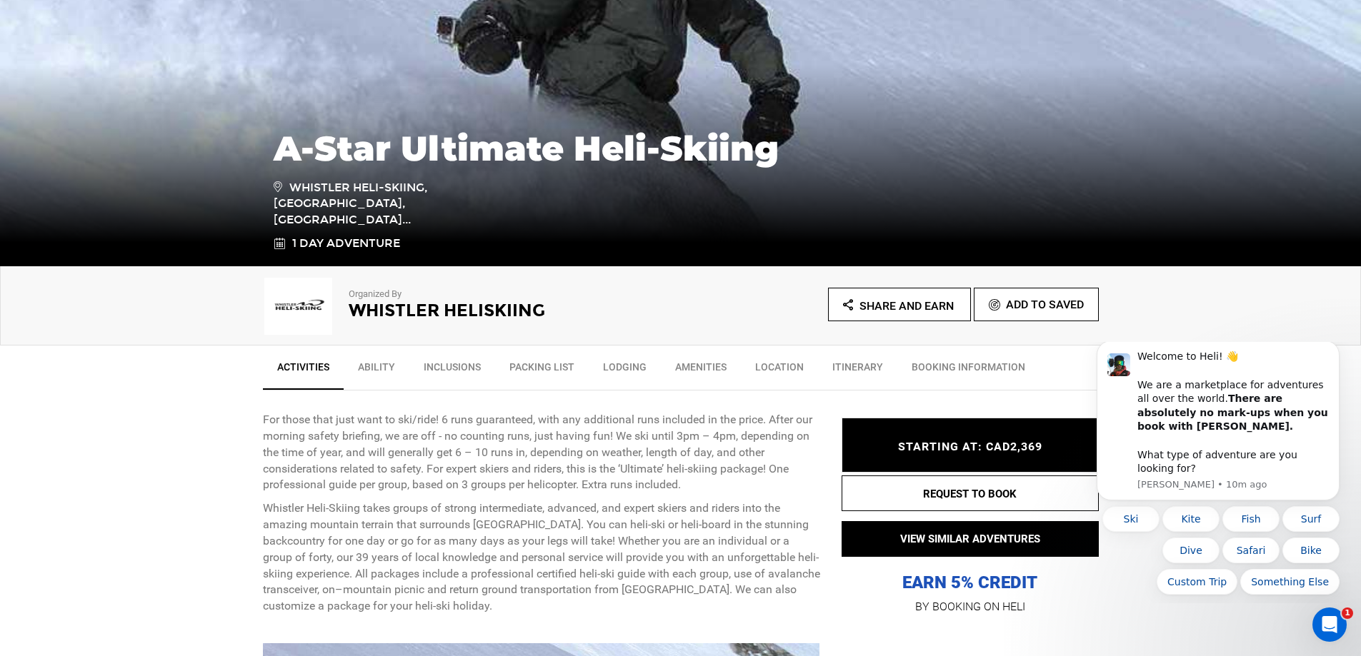
click at [379, 363] on link "Ability" at bounding box center [377, 371] width 66 height 36
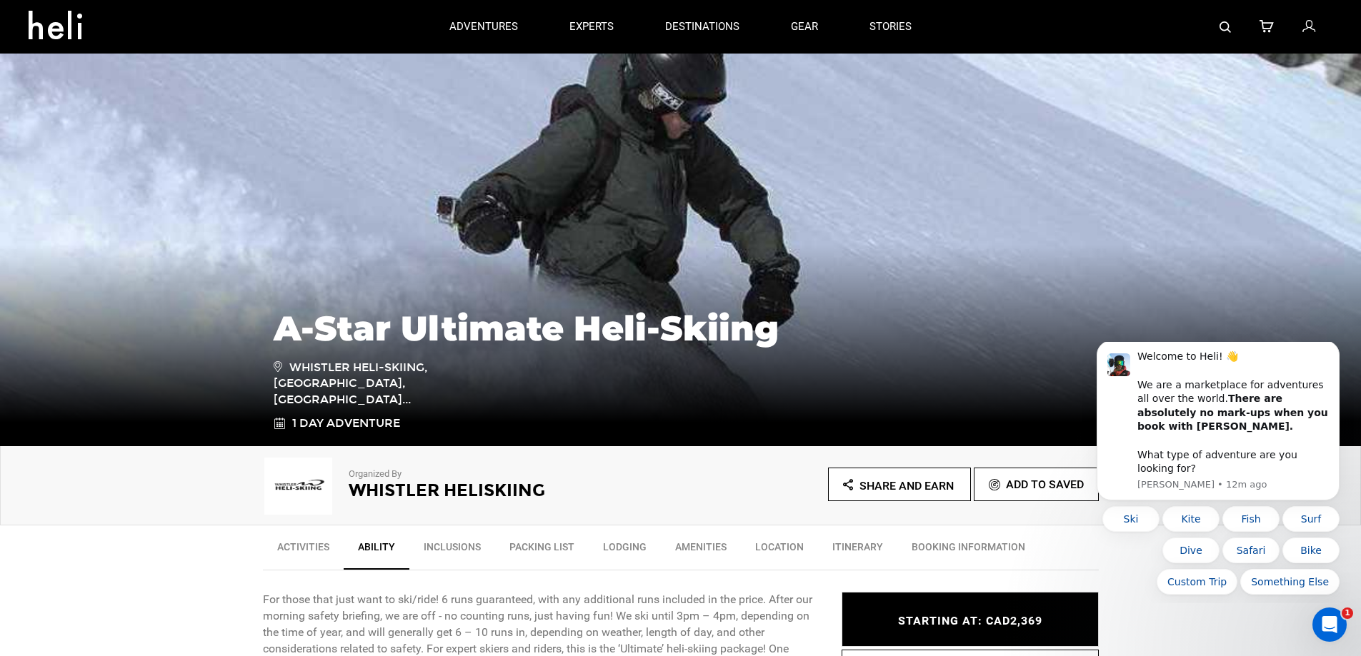
scroll to position [0, 0]
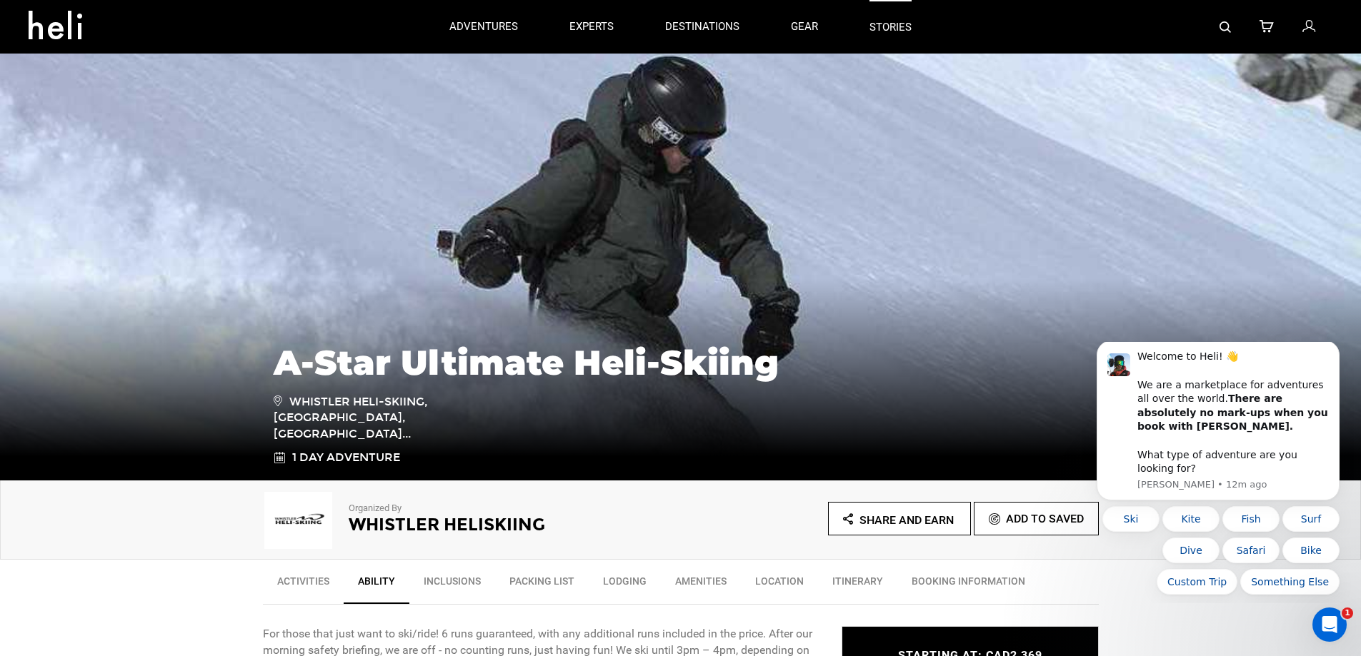
click at [879, 27] on link "stories" at bounding box center [890, 27] width 42 height 54
type input "Heli Skiing"
